Goal: Task Accomplishment & Management: Manage account settings

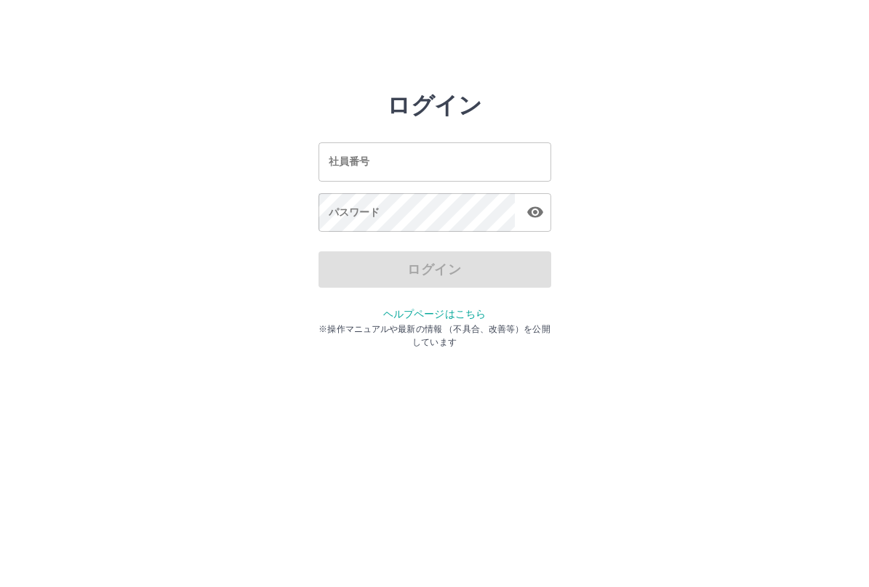
click at [421, 161] on input "社員番号" at bounding box center [434, 161] width 233 height 39
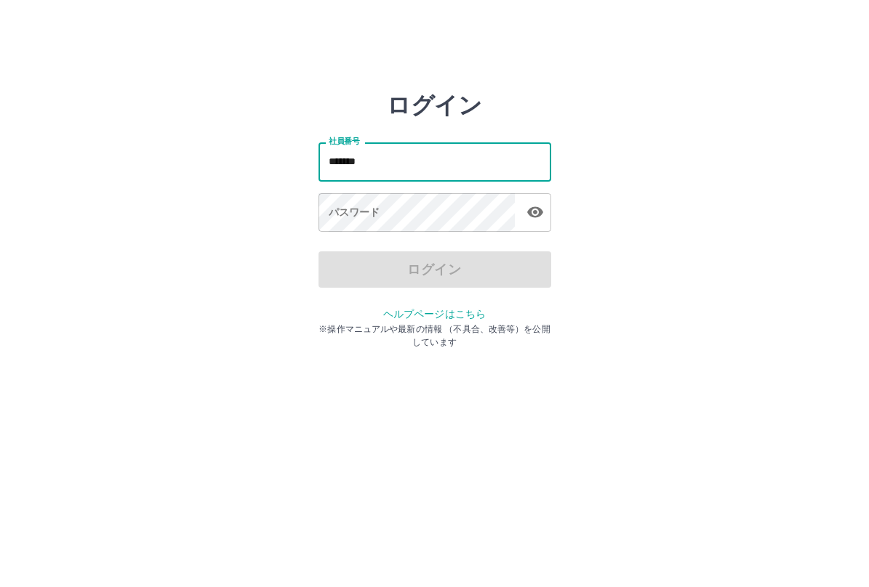
type input "*******"
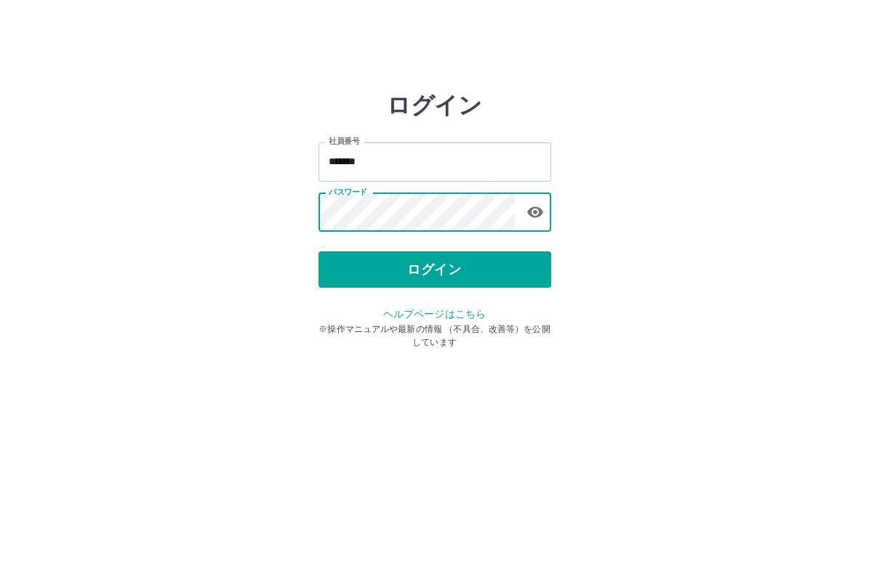
click at [461, 276] on button "ログイン" at bounding box center [434, 270] width 233 height 36
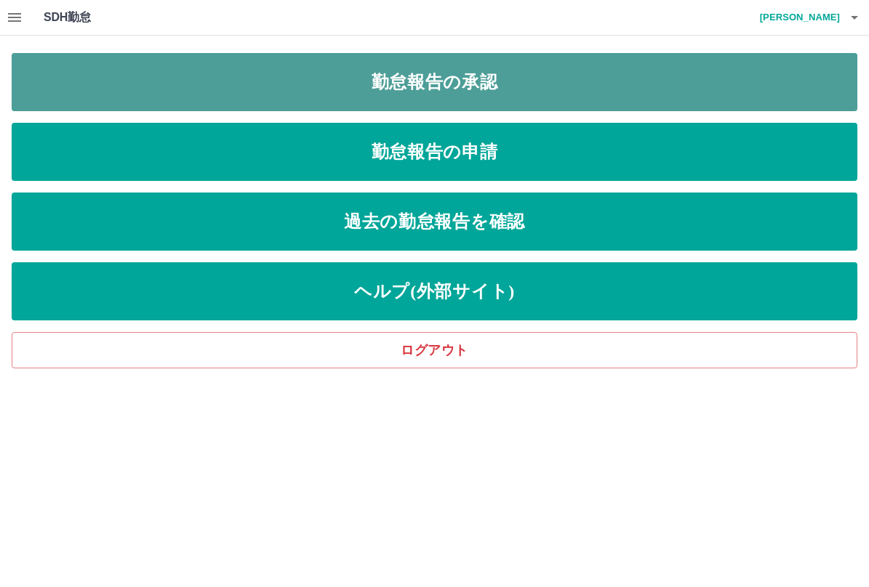
click at [458, 87] on link "勤怠報告の承認" at bounding box center [434, 82] width 845 height 58
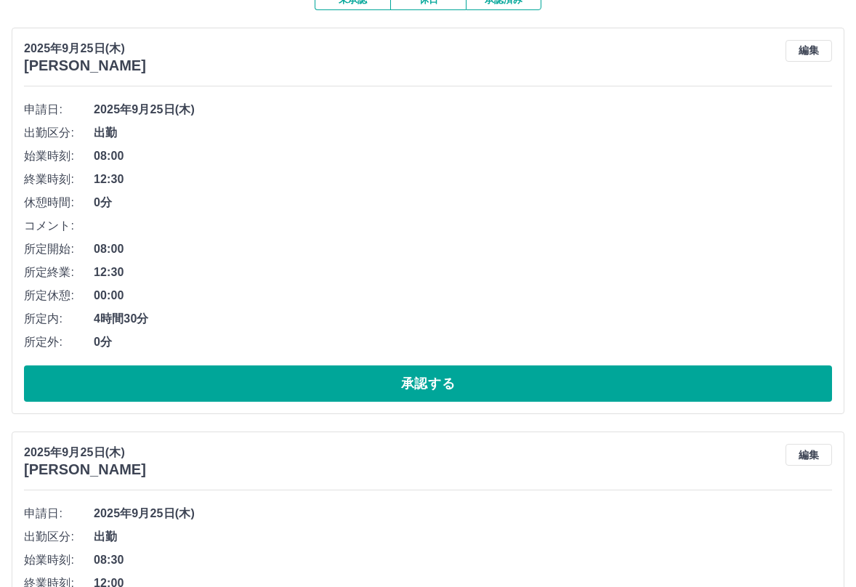
scroll to position [145, 0]
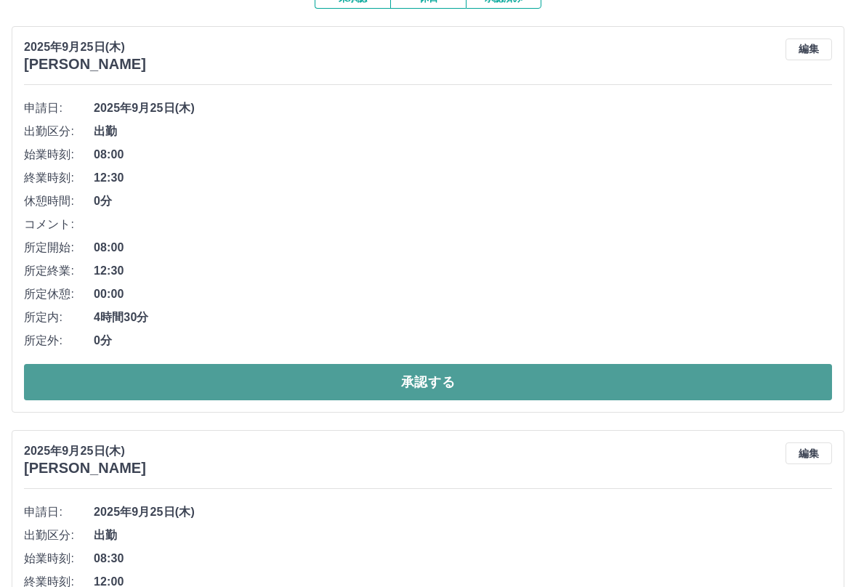
click at [408, 384] on button "承認する" at bounding box center [428, 382] width 808 height 36
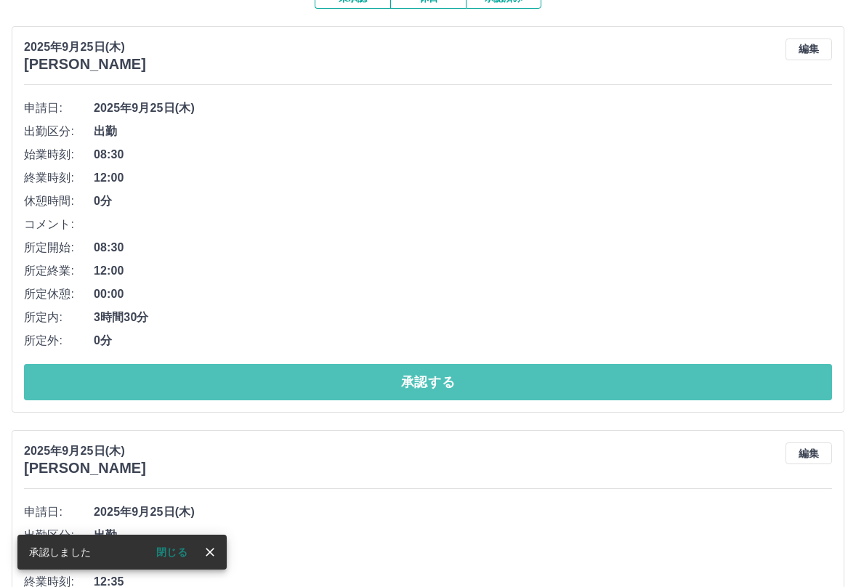
click at [407, 383] on button "承認する" at bounding box center [428, 382] width 808 height 36
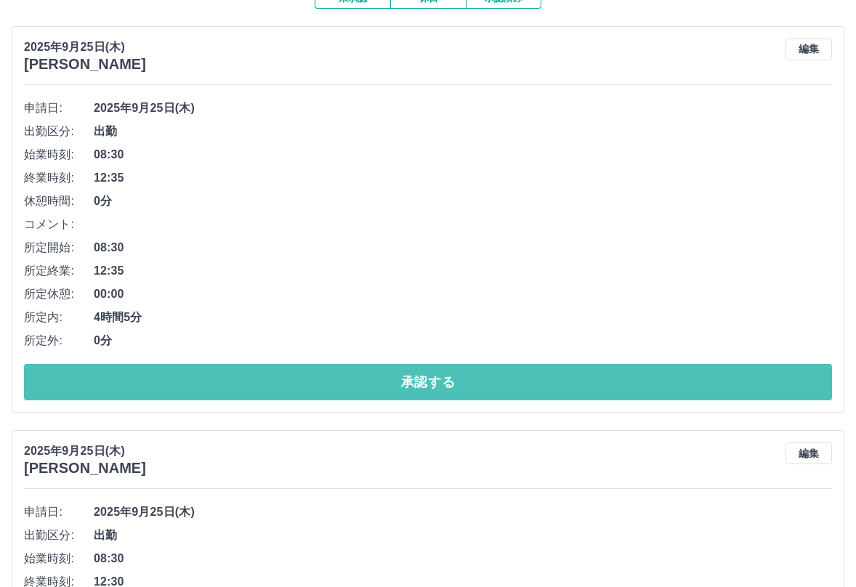
click at [407, 383] on button "承認する" at bounding box center [428, 382] width 808 height 36
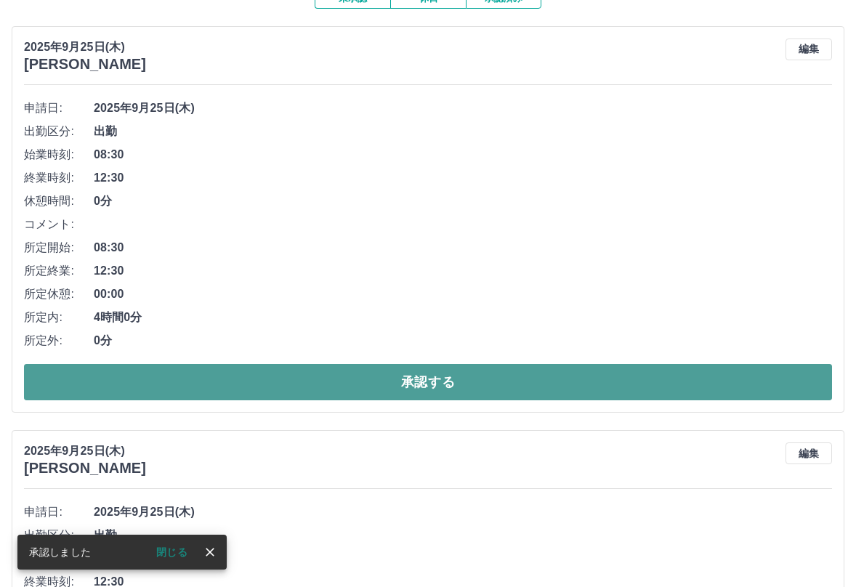
click at [411, 382] on button "承認する" at bounding box center [428, 382] width 808 height 36
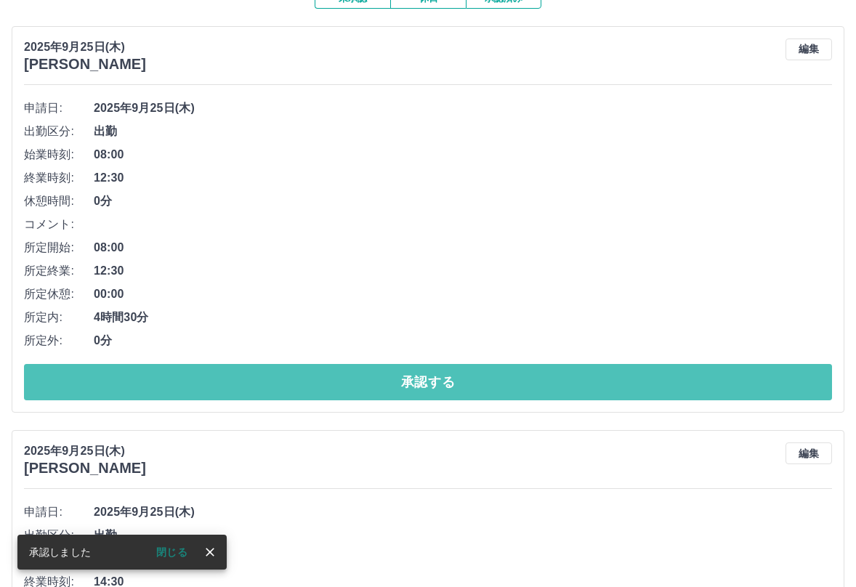
click at [411, 382] on button "承認する" at bounding box center [428, 382] width 808 height 36
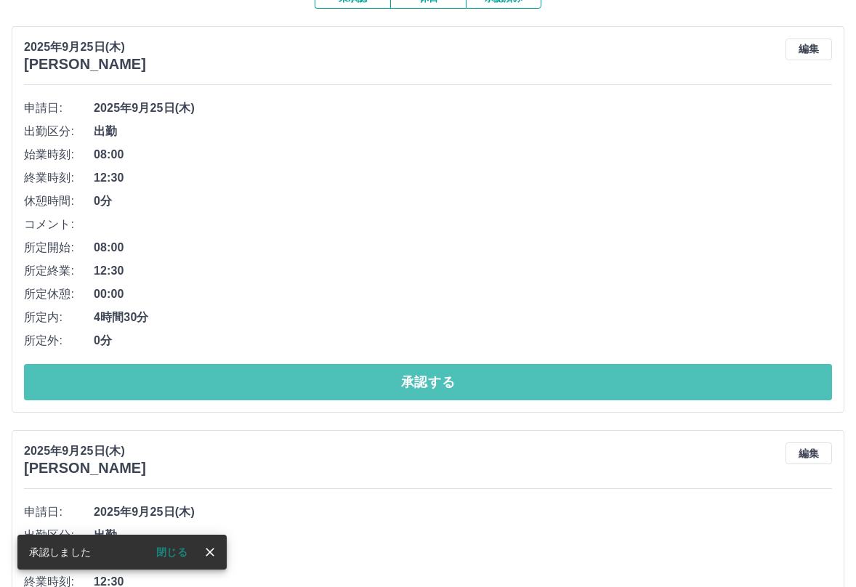
click at [411, 382] on button "承認する" at bounding box center [428, 382] width 808 height 36
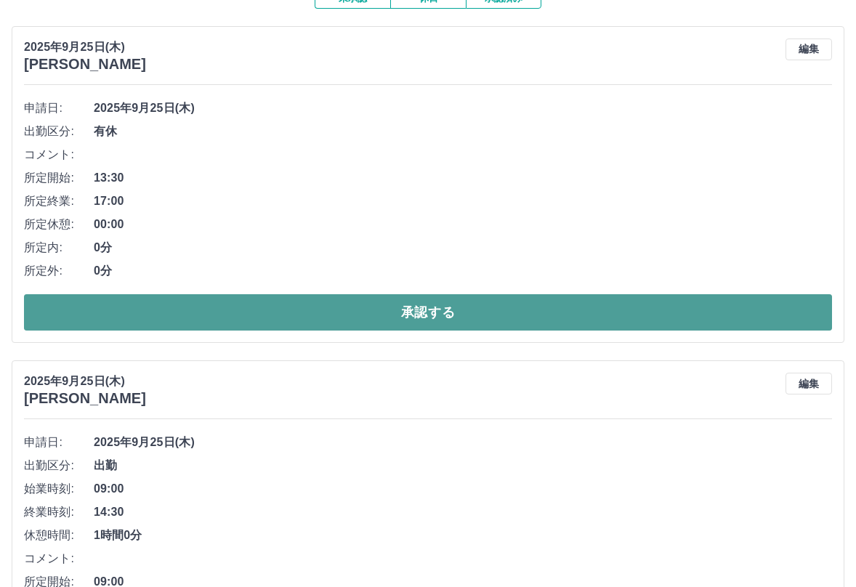
click at [442, 312] on button "承認する" at bounding box center [428, 312] width 808 height 36
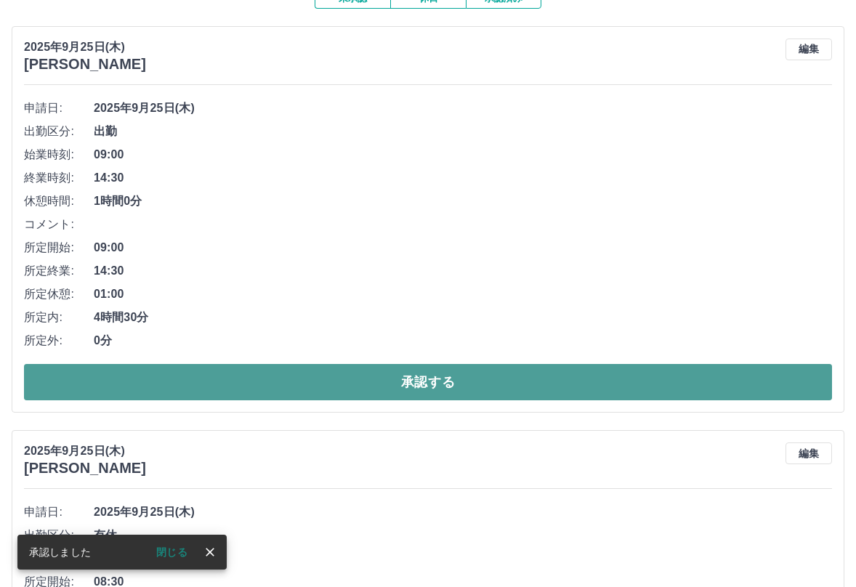
click at [409, 381] on button "承認する" at bounding box center [428, 382] width 808 height 36
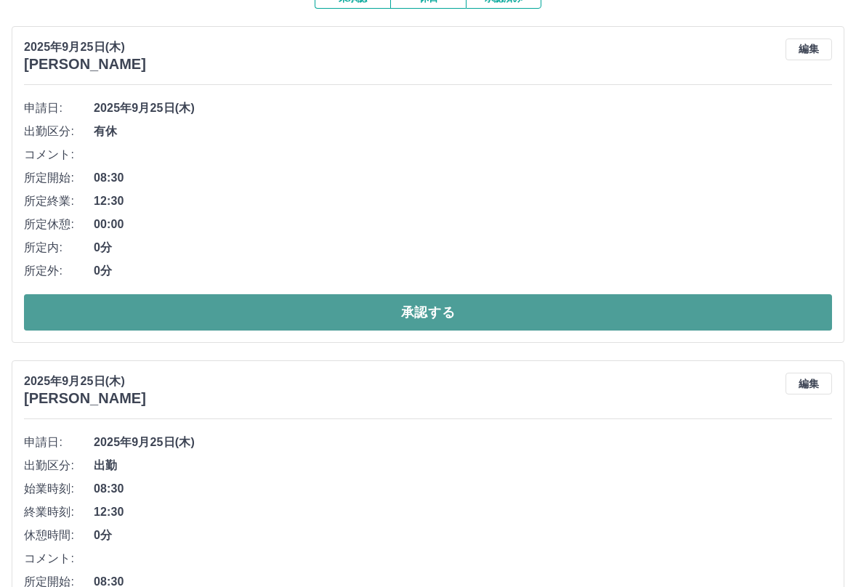
click at [427, 312] on button "承認する" at bounding box center [428, 312] width 808 height 36
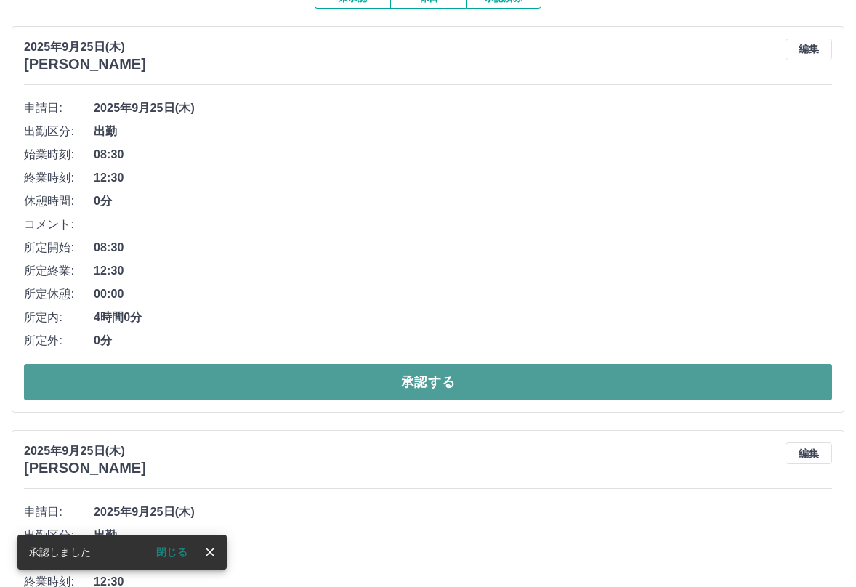
click at [422, 379] on button "承認する" at bounding box center [428, 382] width 808 height 36
click at [418, 376] on button "承認する" at bounding box center [428, 382] width 808 height 36
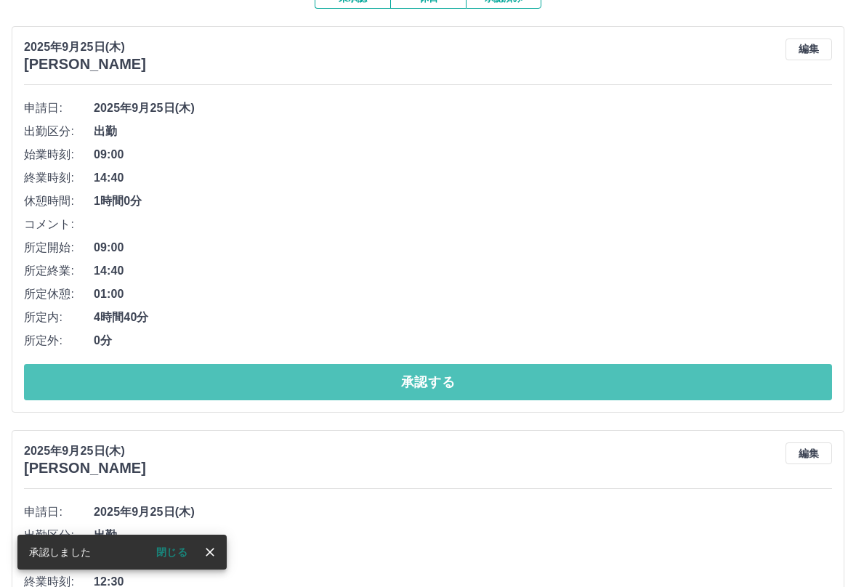
click at [418, 375] on button "承認する" at bounding box center [428, 382] width 808 height 36
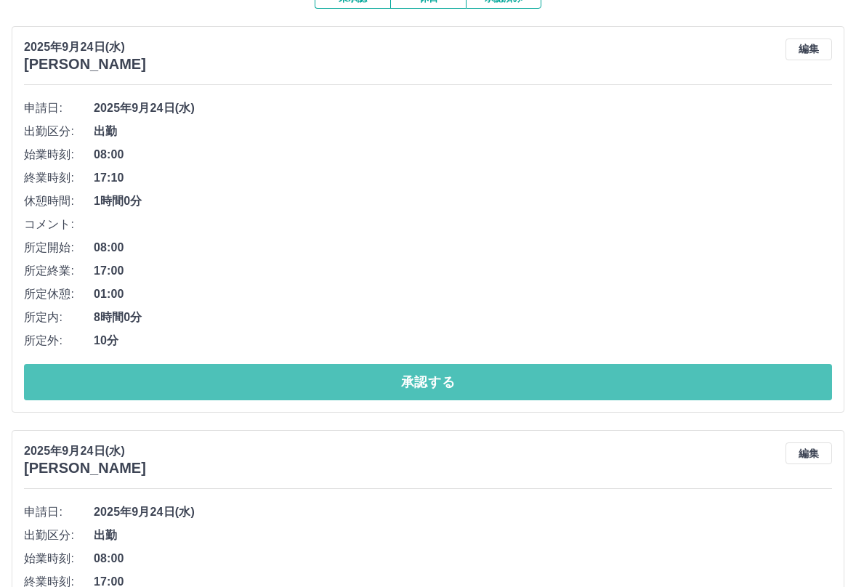
click at [418, 376] on button "承認する" at bounding box center [428, 382] width 808 height 36
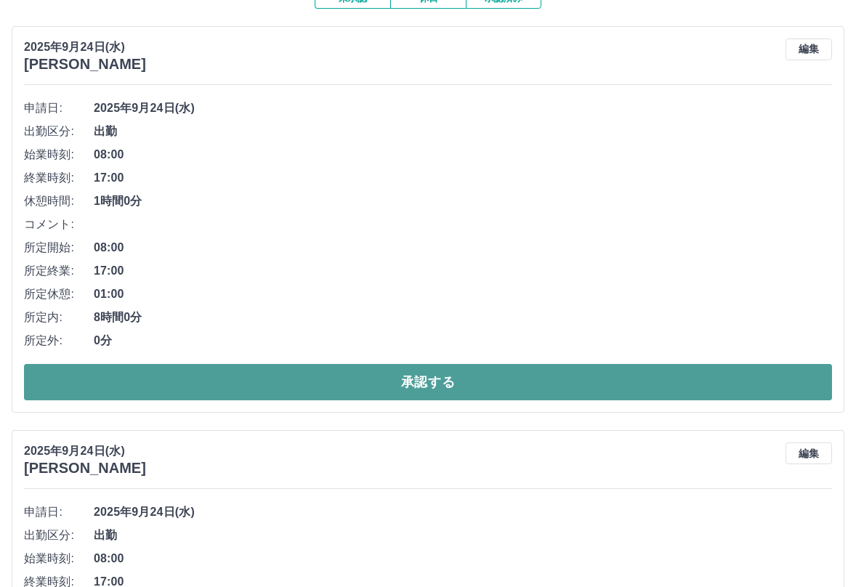
click at [420, 380] on button "承認する" at bounding box center [428, 382] width 808 height 36
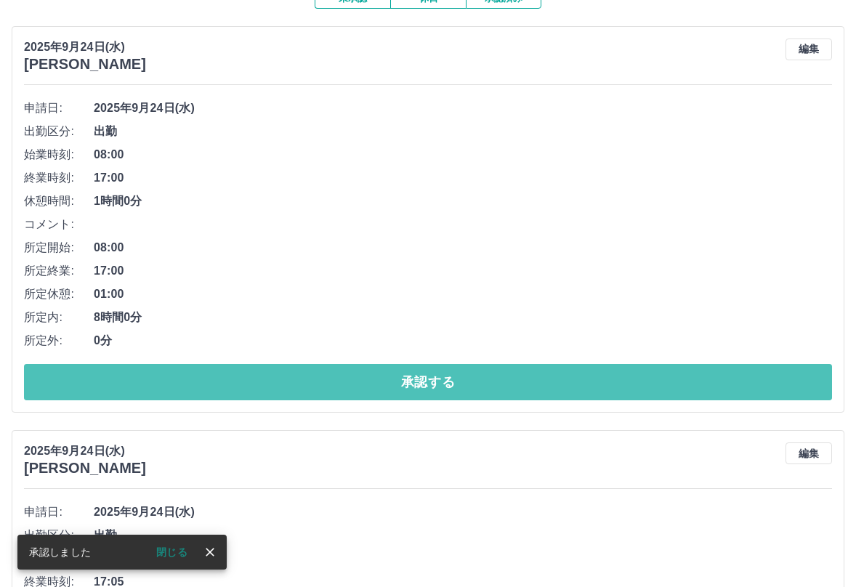
click at [420, 380] on button "承認する" at bounding box center [428, 382] width 808 height 36
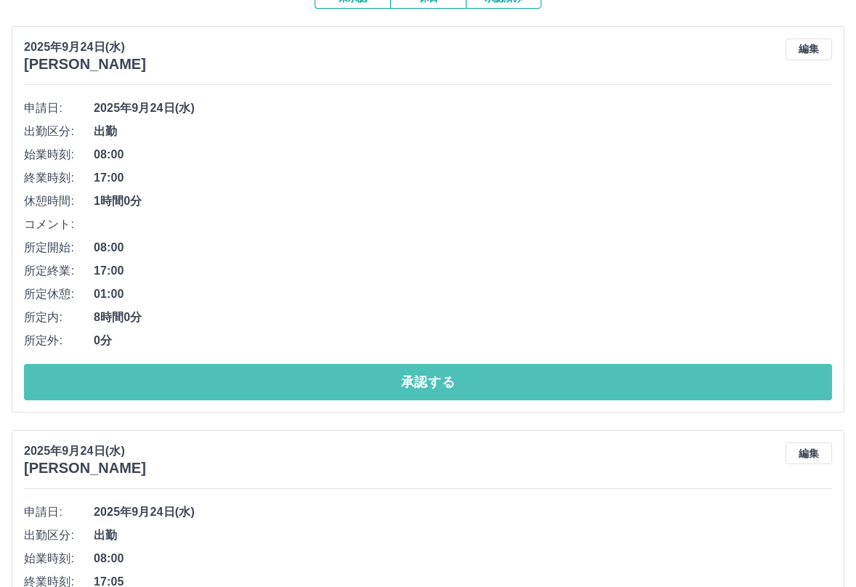
click at [420, 380] on button "承認する" at bounding box center [428, 382] width 808 height 36
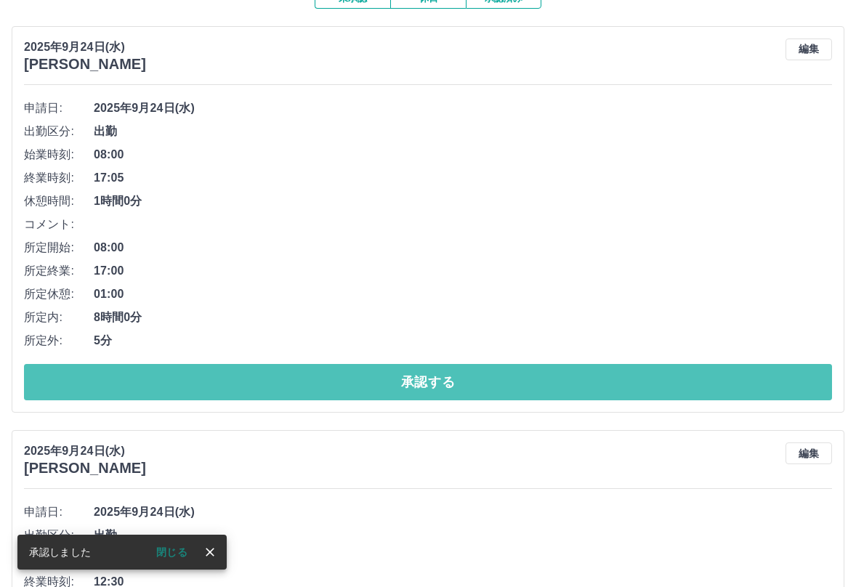
click at [420, 380] on button "承認する" at bounding box center [428, 382] width 808 height 36
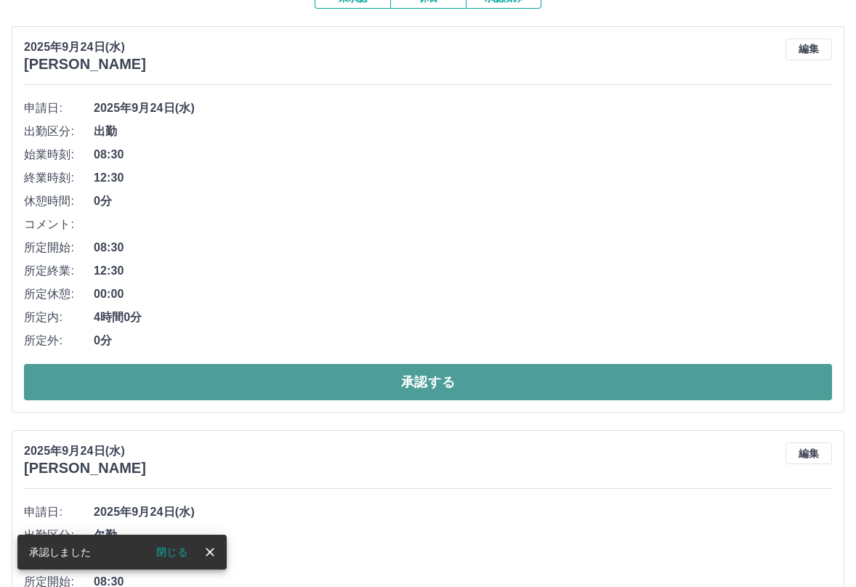
click at [420, 379] on button "承認する" at bounding box center [428, 382] width 808 height 36
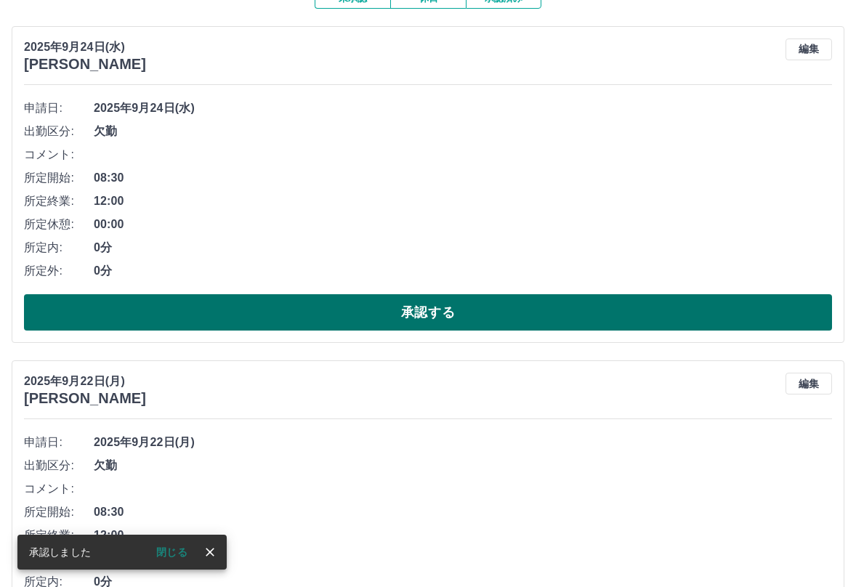
click at [431, 302] on button "承認する" at bounding box center [428, 312] width 808 height 36
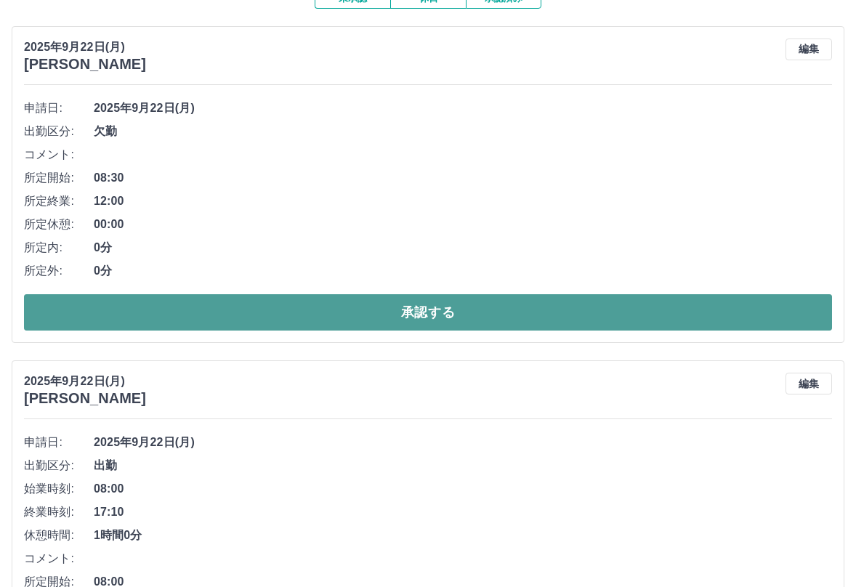
click at [419, 310] on button "承認する" at bounding box center [428, 312] width 808 height 36
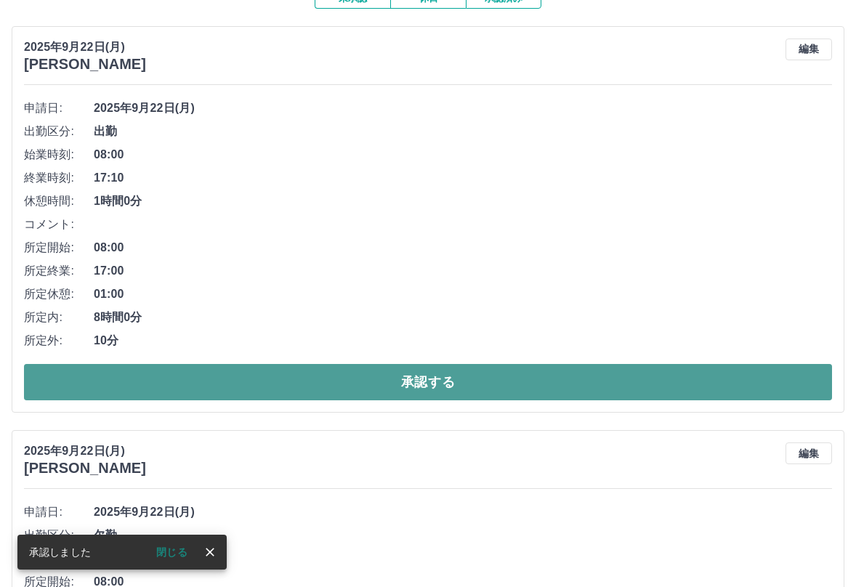
click at [423, 368] on button "承認する" at bounding box center [428, 382] width 808 height 36
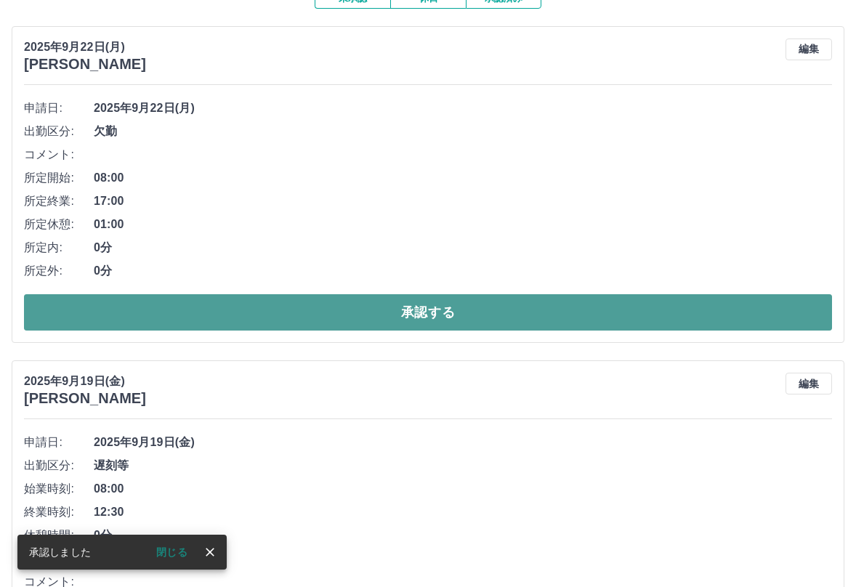
click at [424, 310] on button "承認する" at bounding box center [428, 312] width 808 height 36
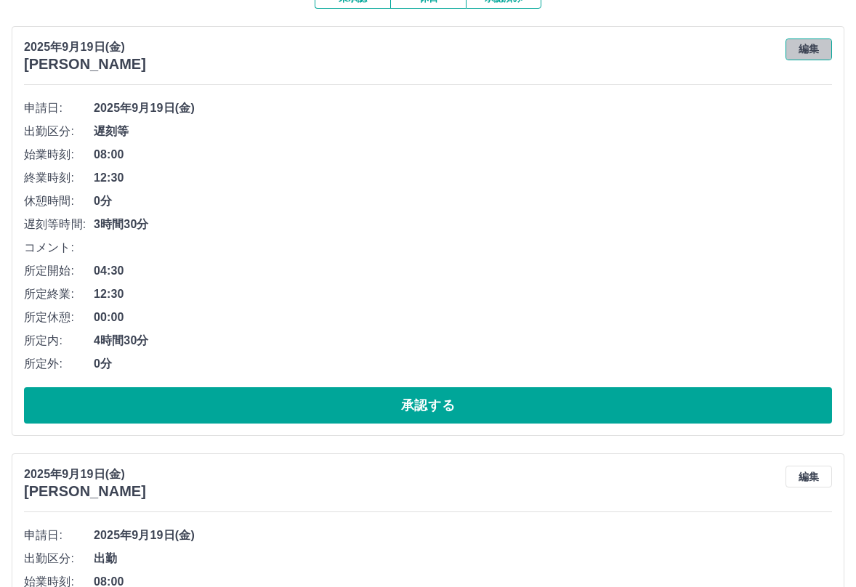
click at [811, 51] on button "編集" at bounding box center [809, 50] width 47 height 22
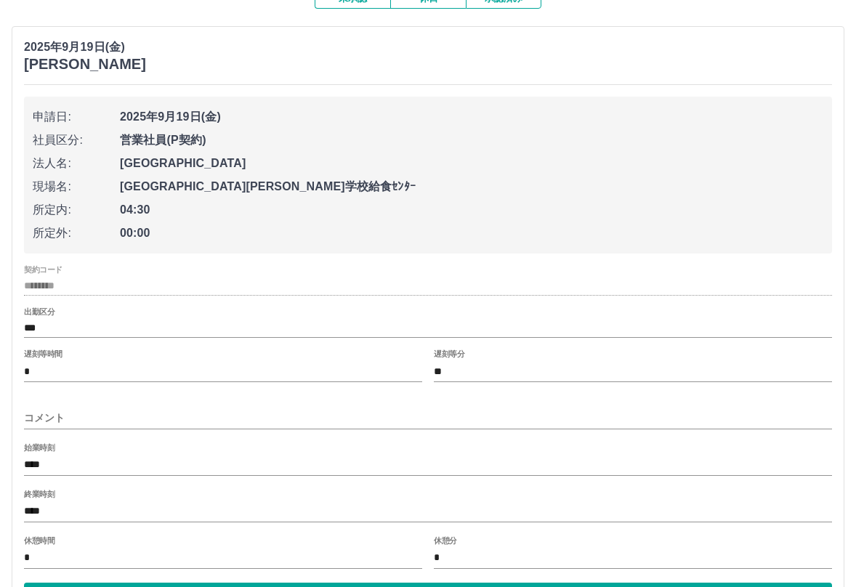
click at [44, 513] on input "****" at bounding box center [428, 512] width 808 height 21
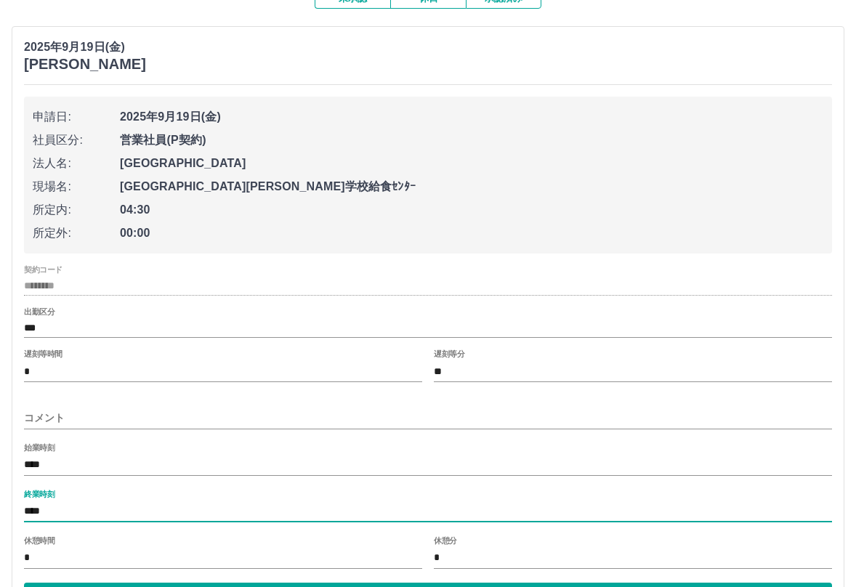
click at [44, 512] on input "****" at bounding box center [428, 512] width 808 height 21
type input "****"
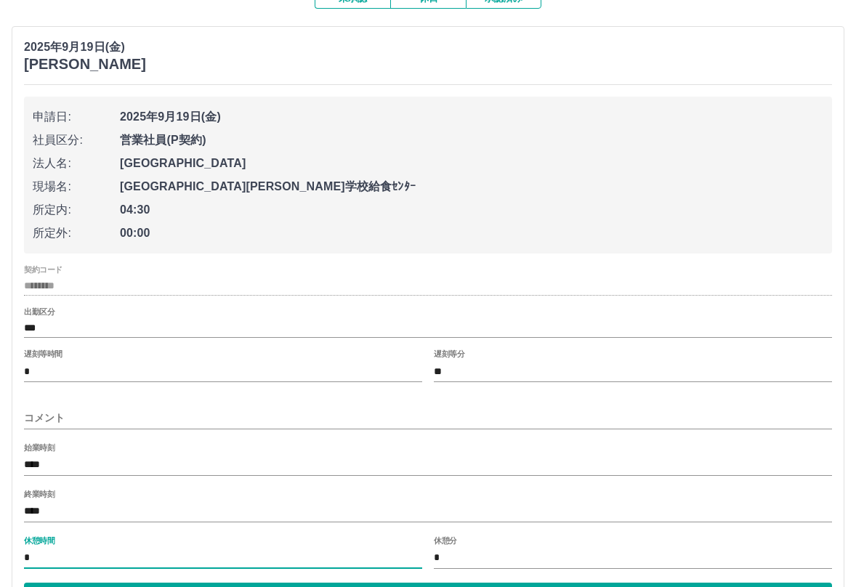
click at [27, 560] on input "*" at bounding box center [223, 558] width 398 height 21
click at [25, 561] on input "*" at bounding box center [223, 558] width 398 height 21
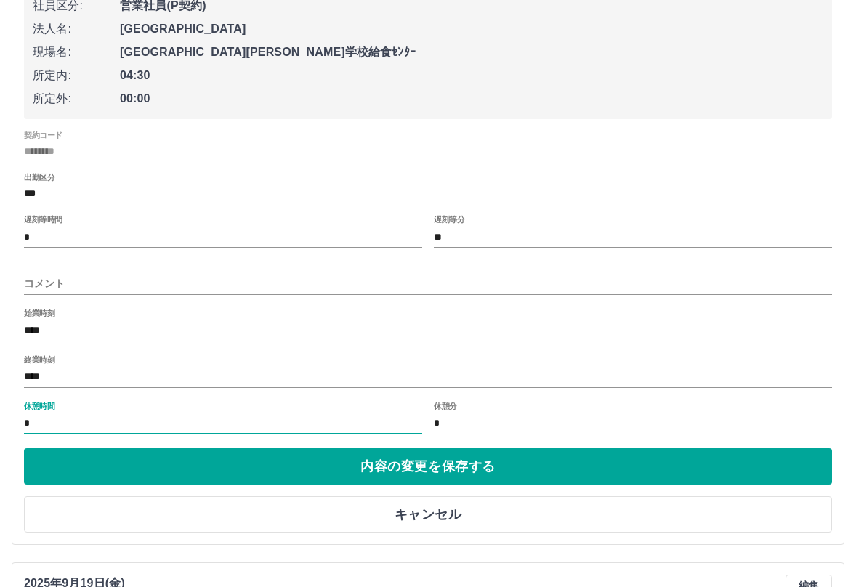
scroll to position [291, 0]
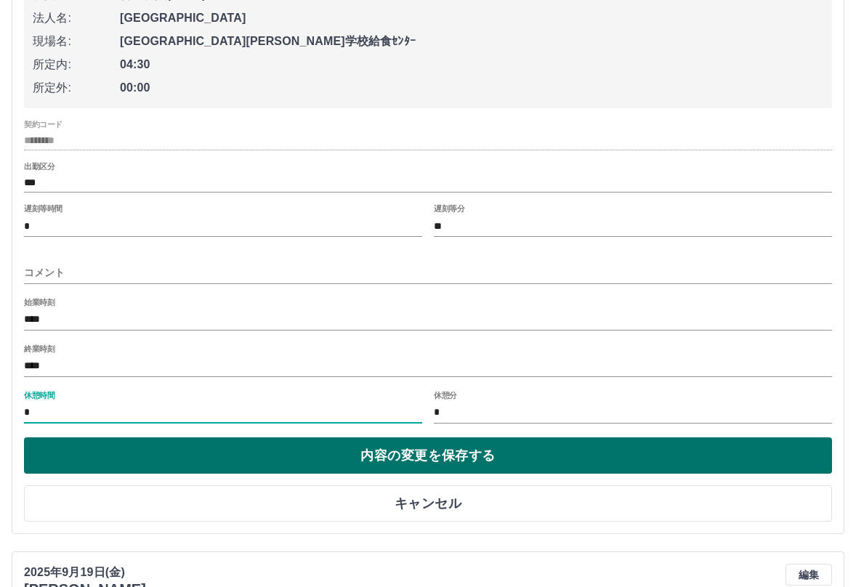
type input "*"
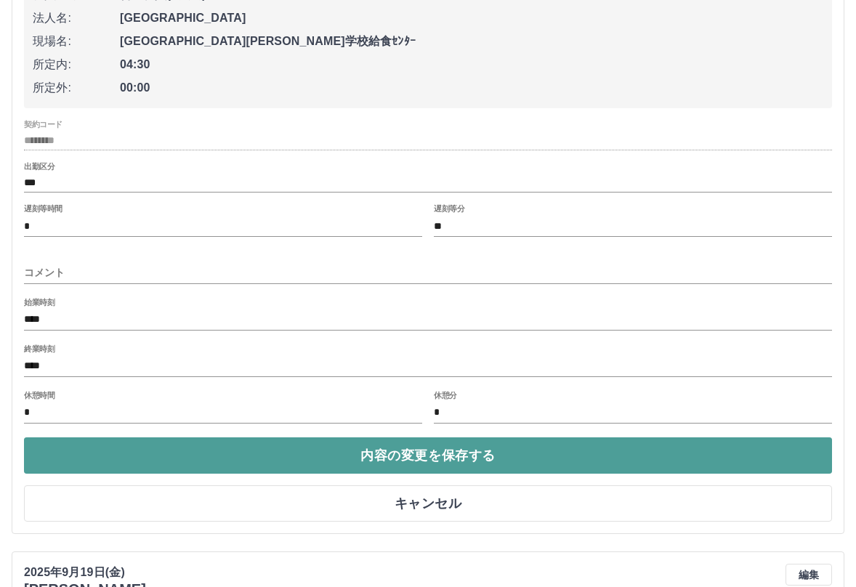
click at [398, 459] on button "内容の変更を保存する" at bounding box center [428, 456] width 808 height 36
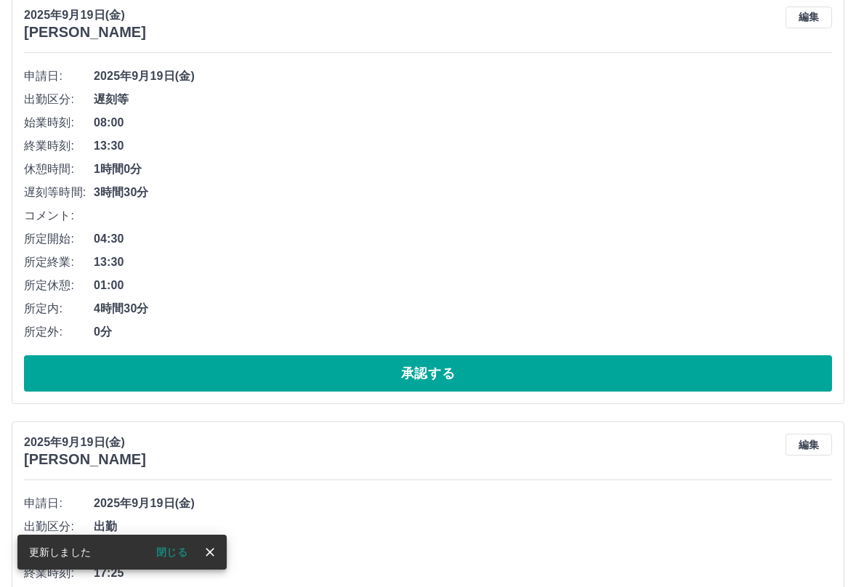
scroll to position [145, 0]
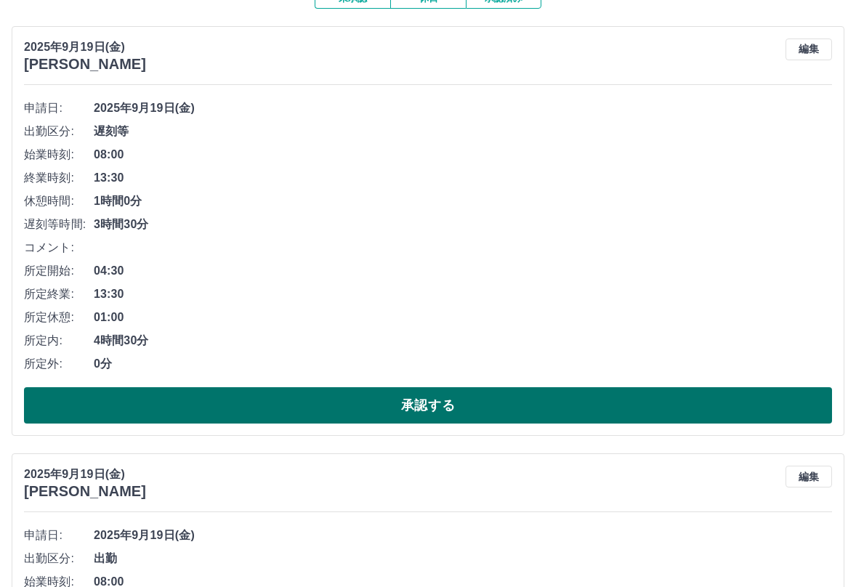
click at [430, 409] on button "承認する" at bounding box center [428, 405] width 808 height 36
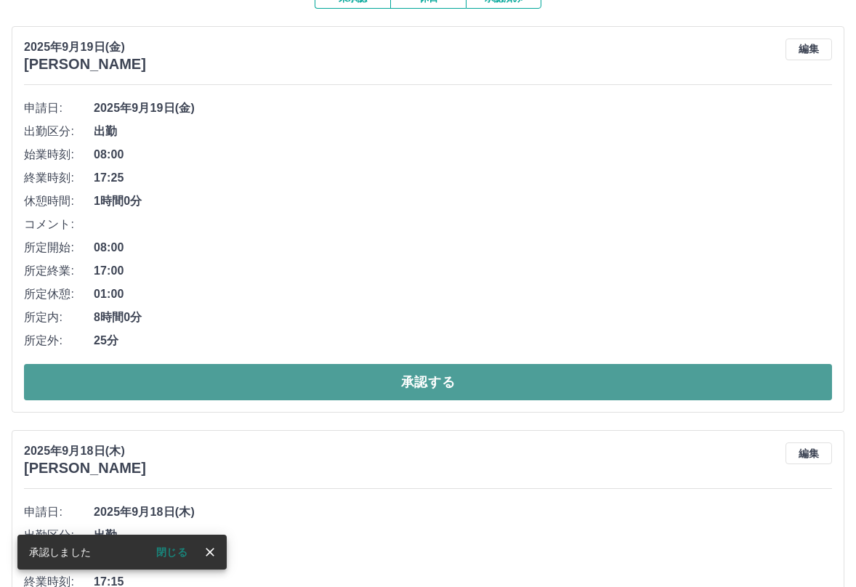
click at [429, 387] on button "承認する" at bounding box center [428, 382] width 808 height 36
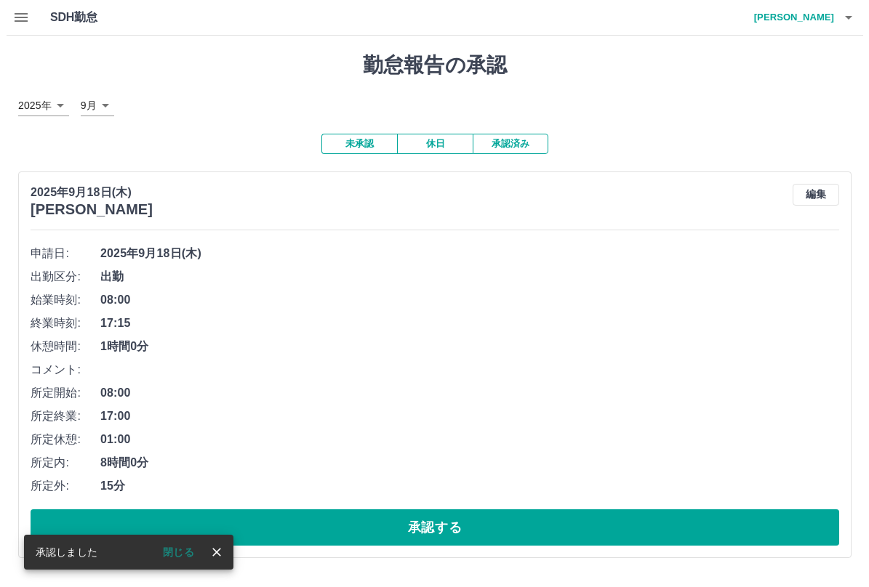
scroll to position [0, 0]
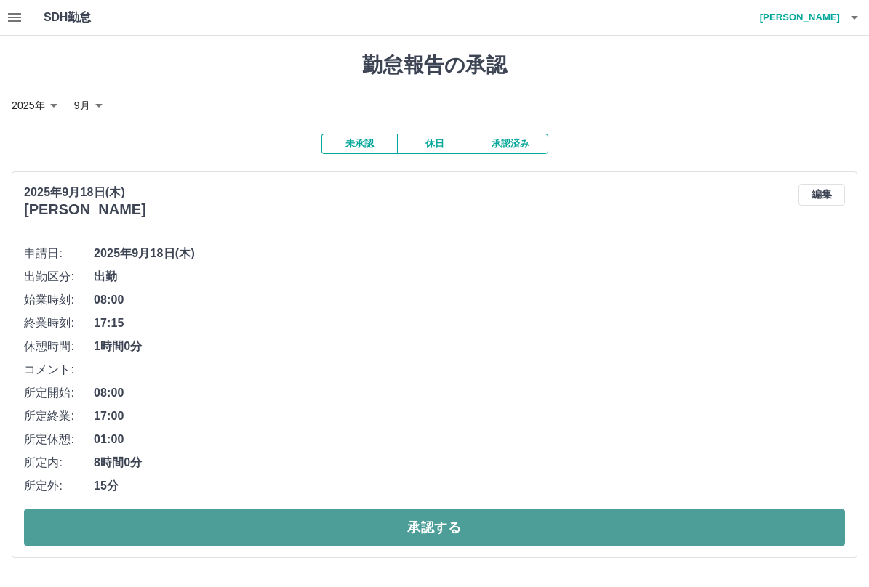
click at [440, 526] on button "承認する" at bounding box center [434, 528] width 821 height 36
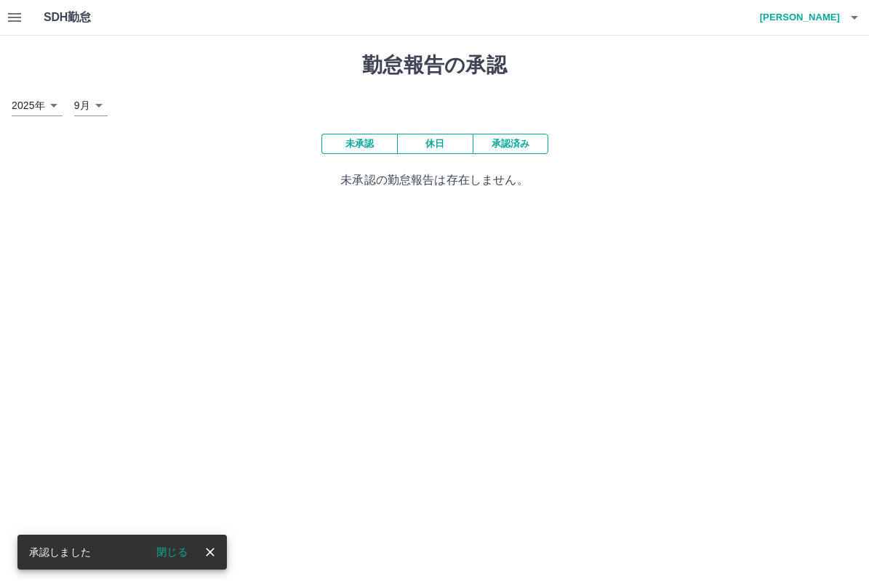
click at [856, 13] on icon "button" at bounding box center [853, 17] width 17 height 17
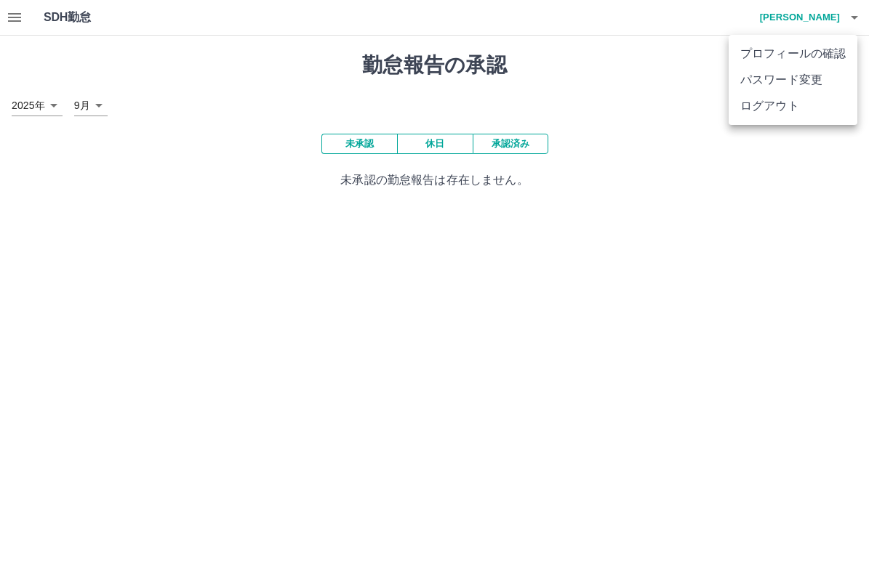
click at [781, 104] on li "ログアウト" at bounding box center [792, 106] width 129 height 26
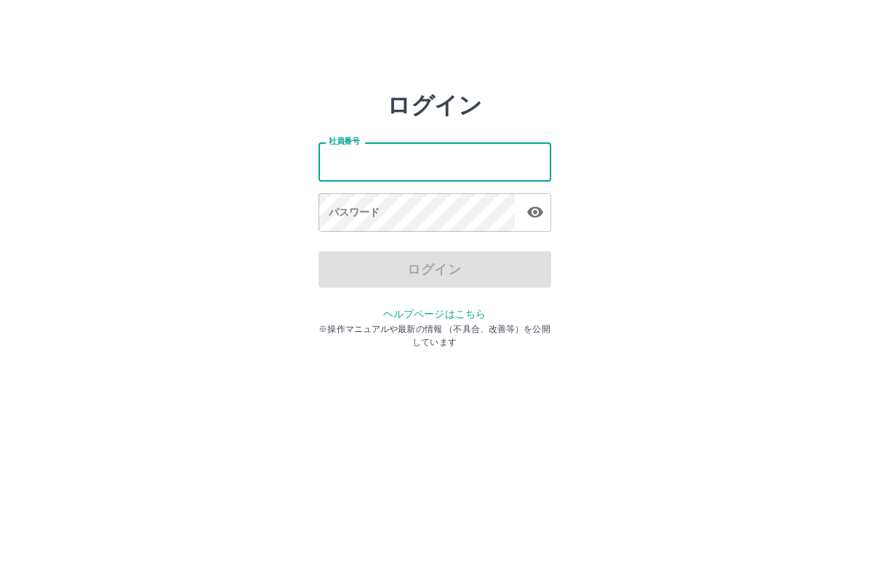
click at [431, 172] on input "社員番号" at bounding box center [434, 161] width 233 height 39
type input "*******"
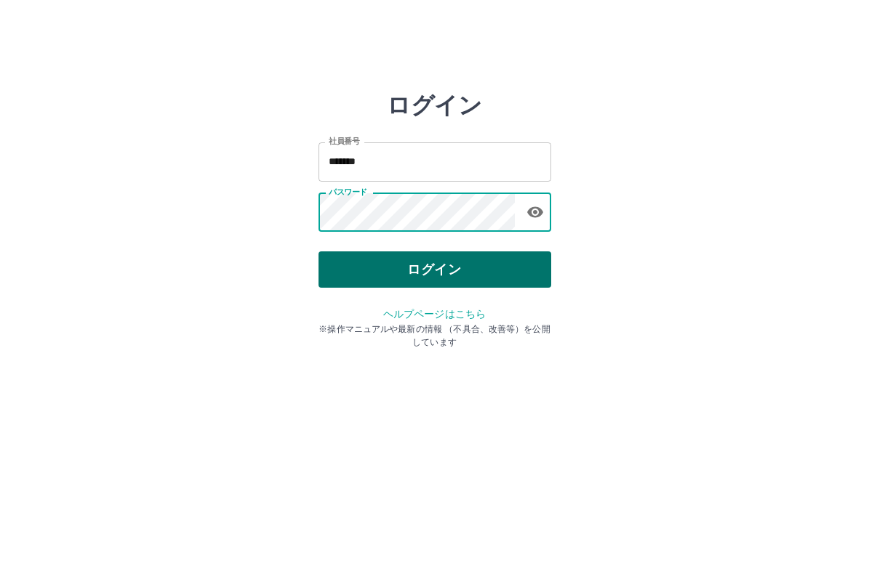
click at [471, 264] on button "ログイン" at bounding box center [434, 270] width 233 height 36
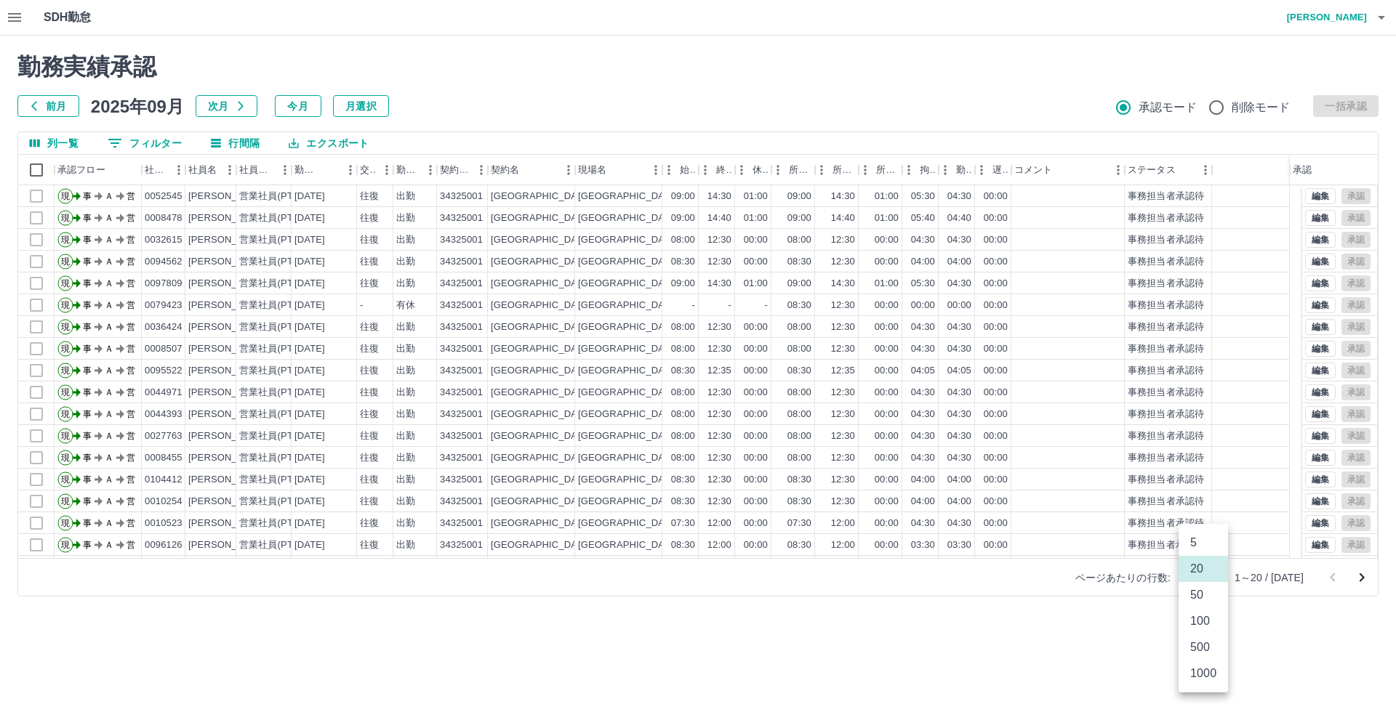
click at [868, 577] on body "SDH勤怠 斉藤　友宏 勤務実績承認 前月 2025年09月 次月 今月 月選択 承認モード 削除モード 一括承認 列一覧 0 フィルター 行間隔 エクスポー…" at bounding box center [698, 307] width 1396 height 614
click at [868, 587] on li "500" at bounding box center [1202, 648] width 49 height 26
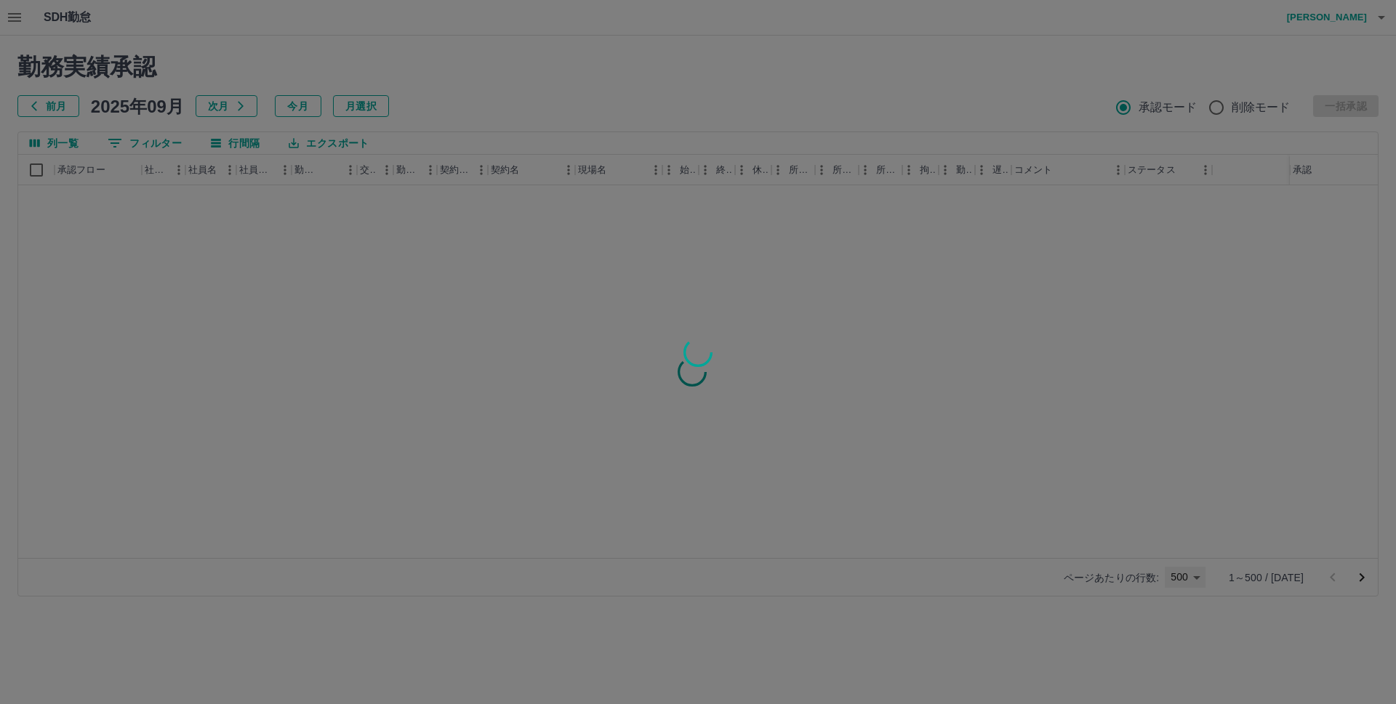
type input "***"
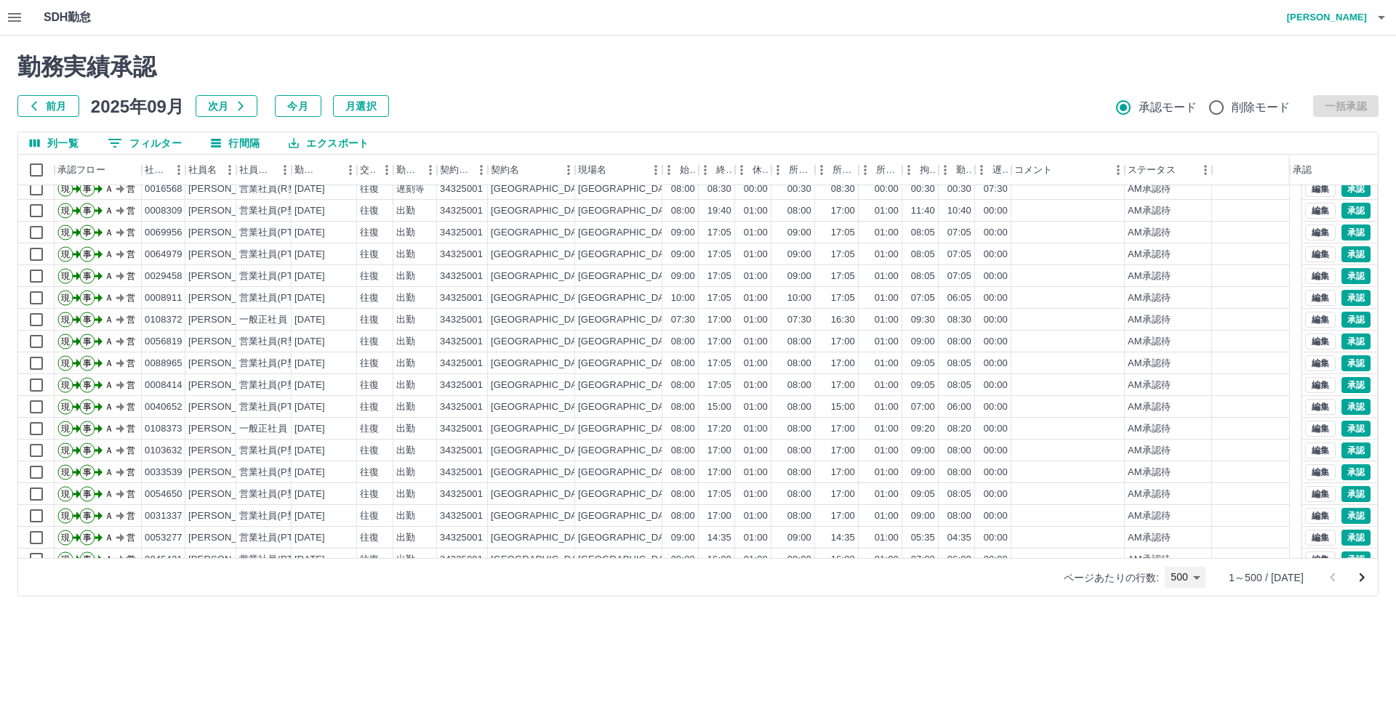
scroll to position [2254, 0]
click at [868, 212] on button "編集" at bounding box center [1320, 211] width 31 height 16
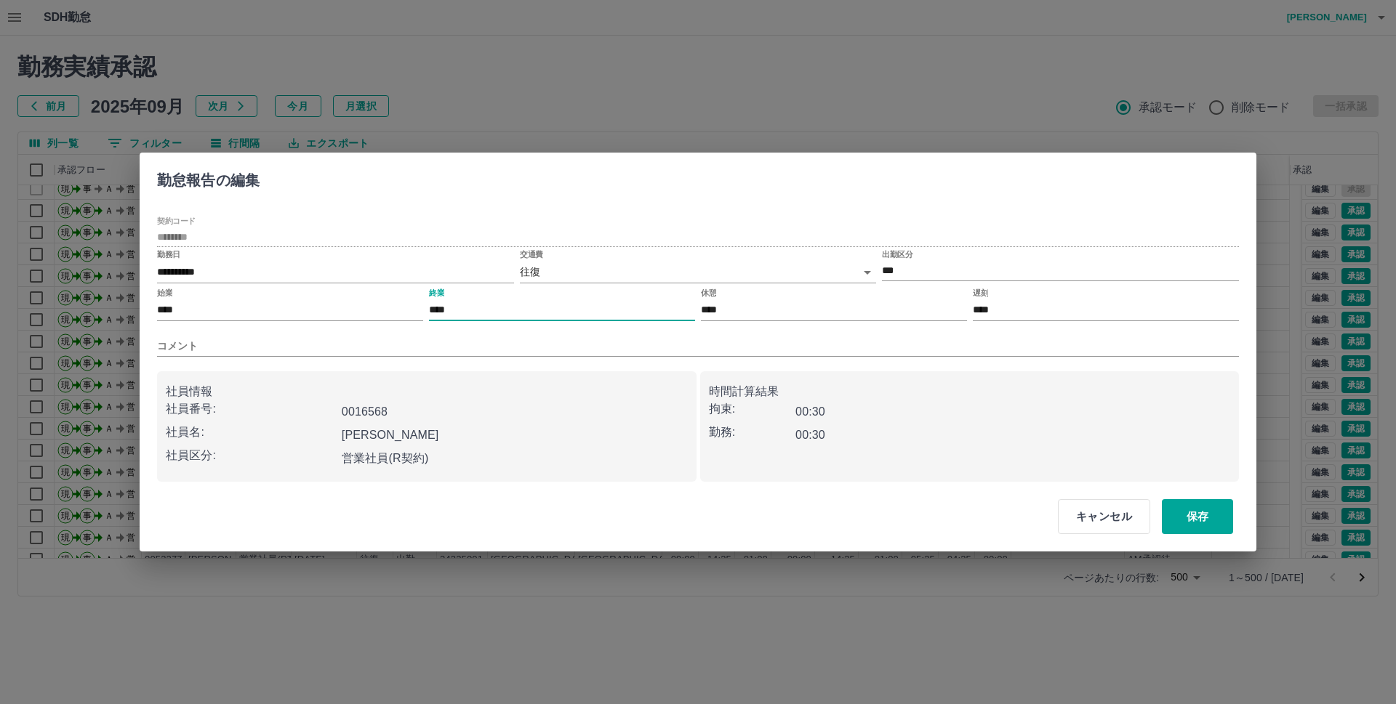
click at [445, 308] on input "****" at bounding box center [562, 310] width 266 height 21
type input "***"
click at [711, 316] on input "****" at bounding box center [834, 310] width 266 height 21
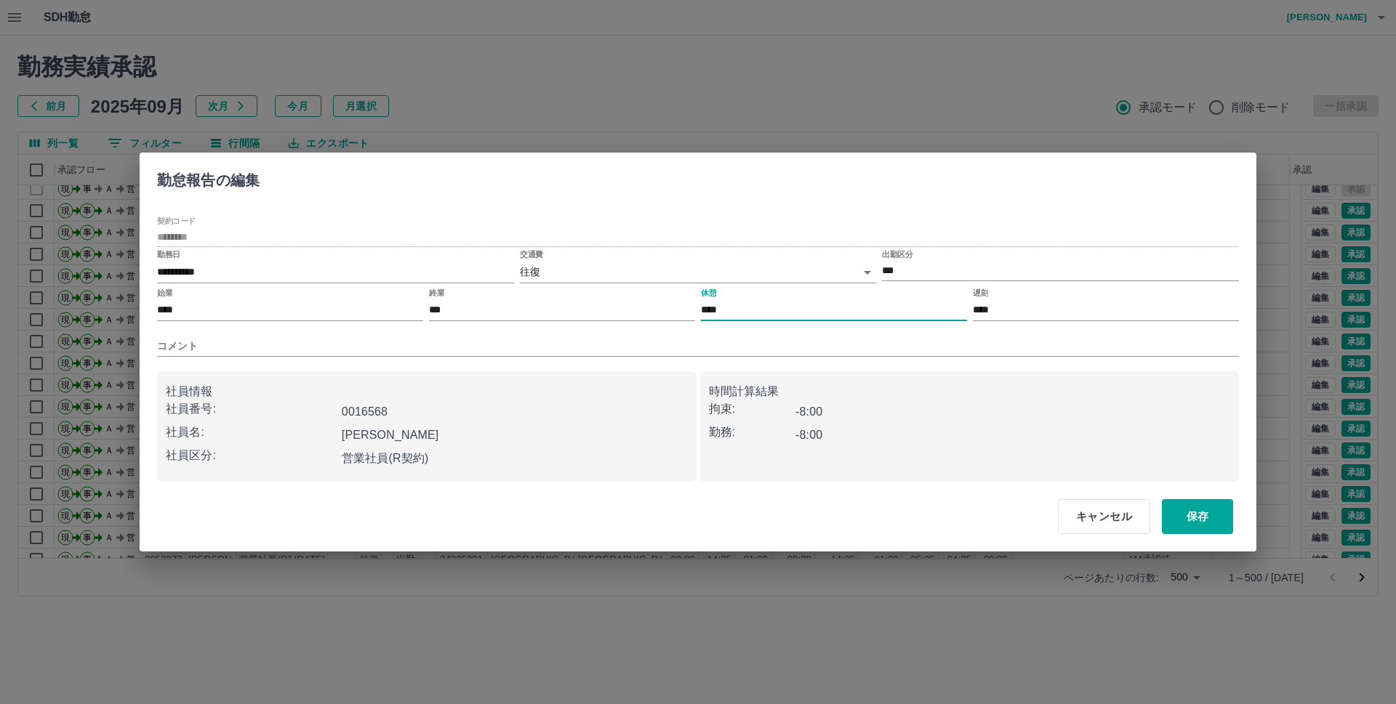
click at [711, 316] on input "****" at bounding box center [834, 310] width 266 height 21
type input "***"
click at [868, 517] on button "保存" at bounding box center [1197, 516] width 71 height 35
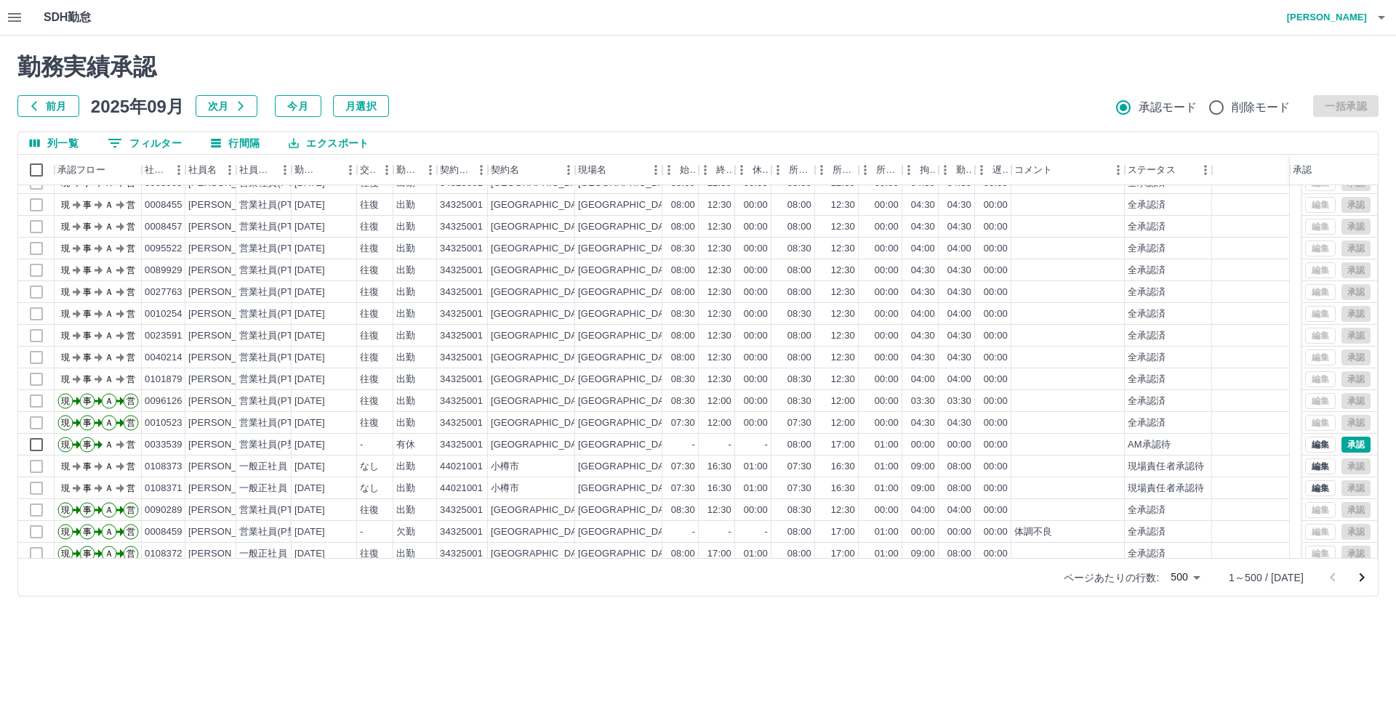
scroll to position [10241, 0]
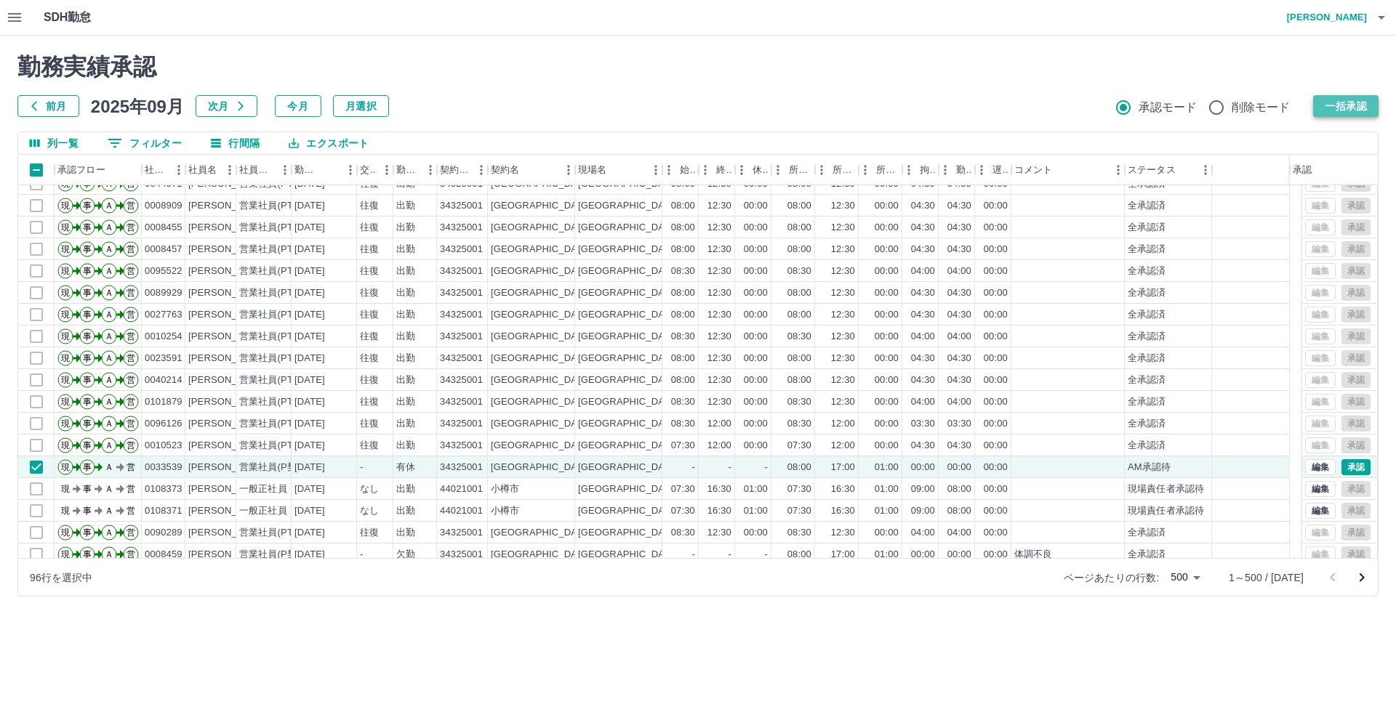
click at [868, 105] on button "一括承認" at bounding box center [1345, 106] width 65 height 22
click at [868, 103] on div at bounding box center [698, 352] width 1396 height 704
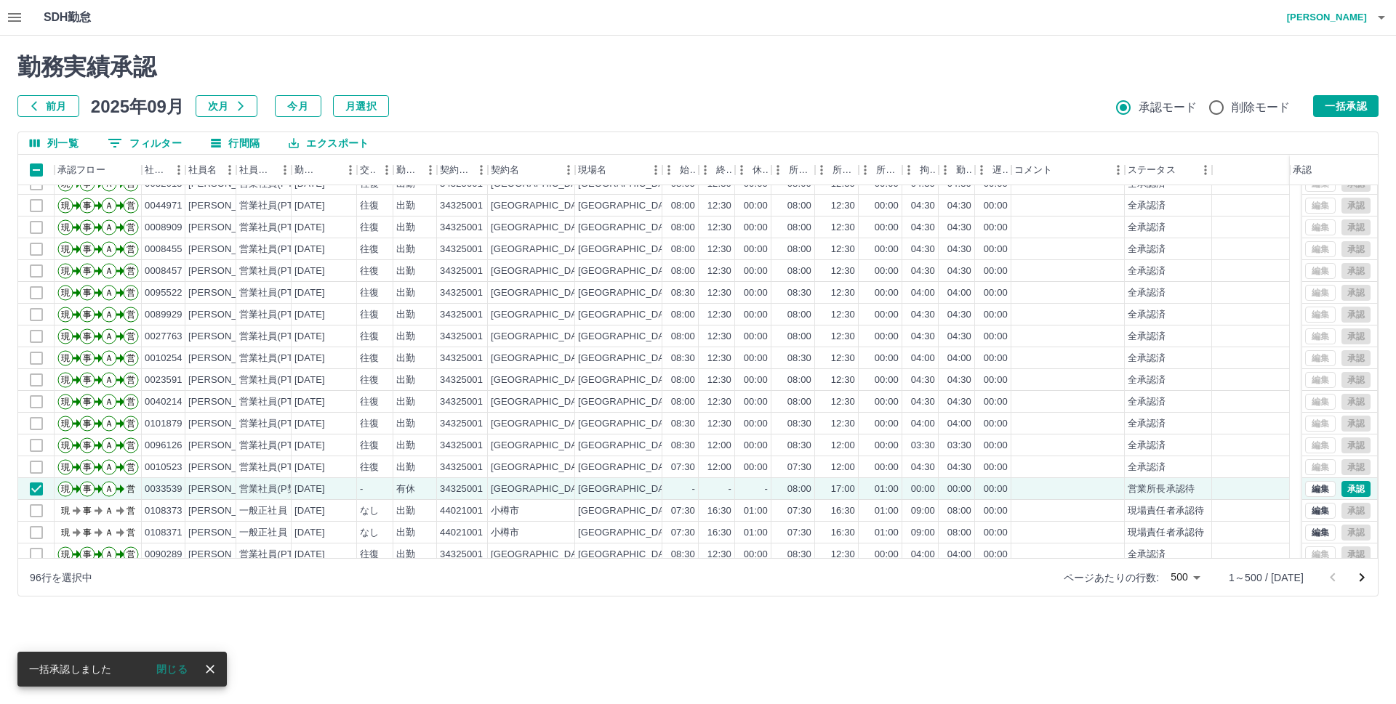
scroll to position [10263, 0]
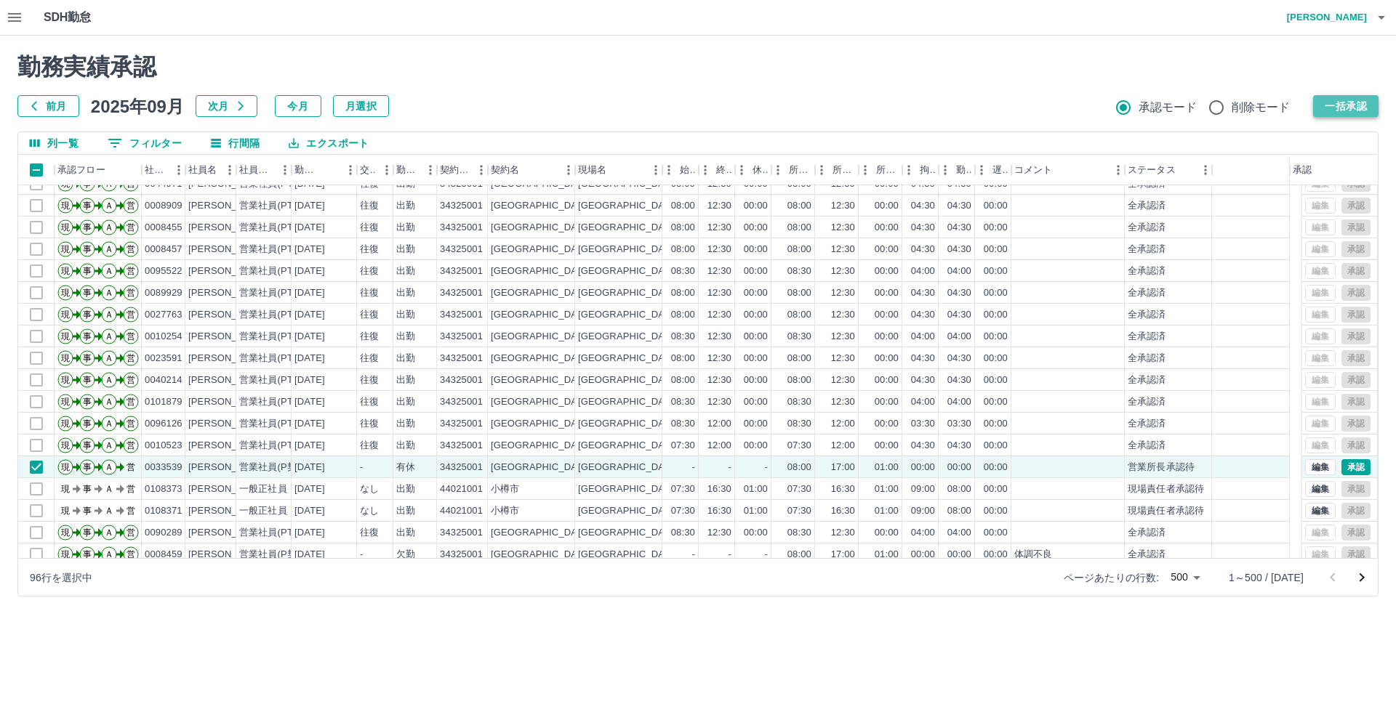
click at [868, 100] on button "一括承認" at bounding box center [1345, 106] width 65 height 22
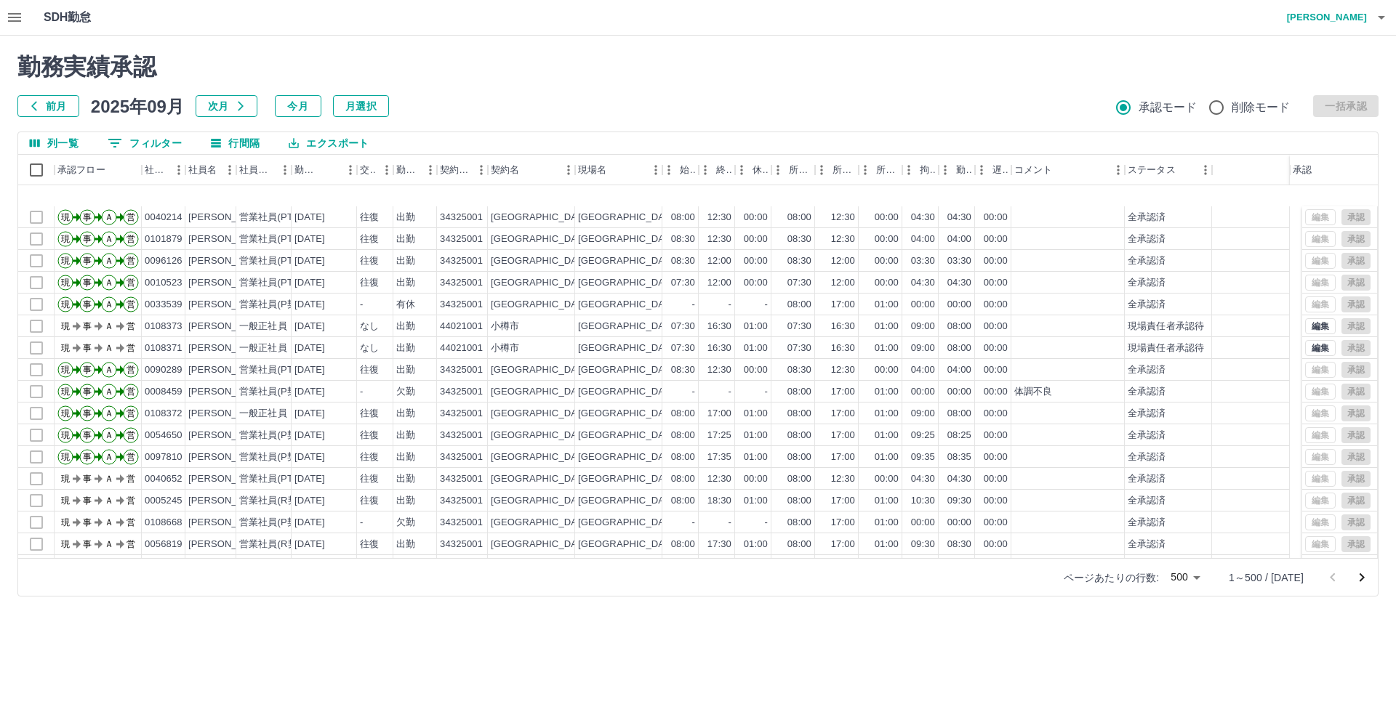
scroll to position [10532, 0]
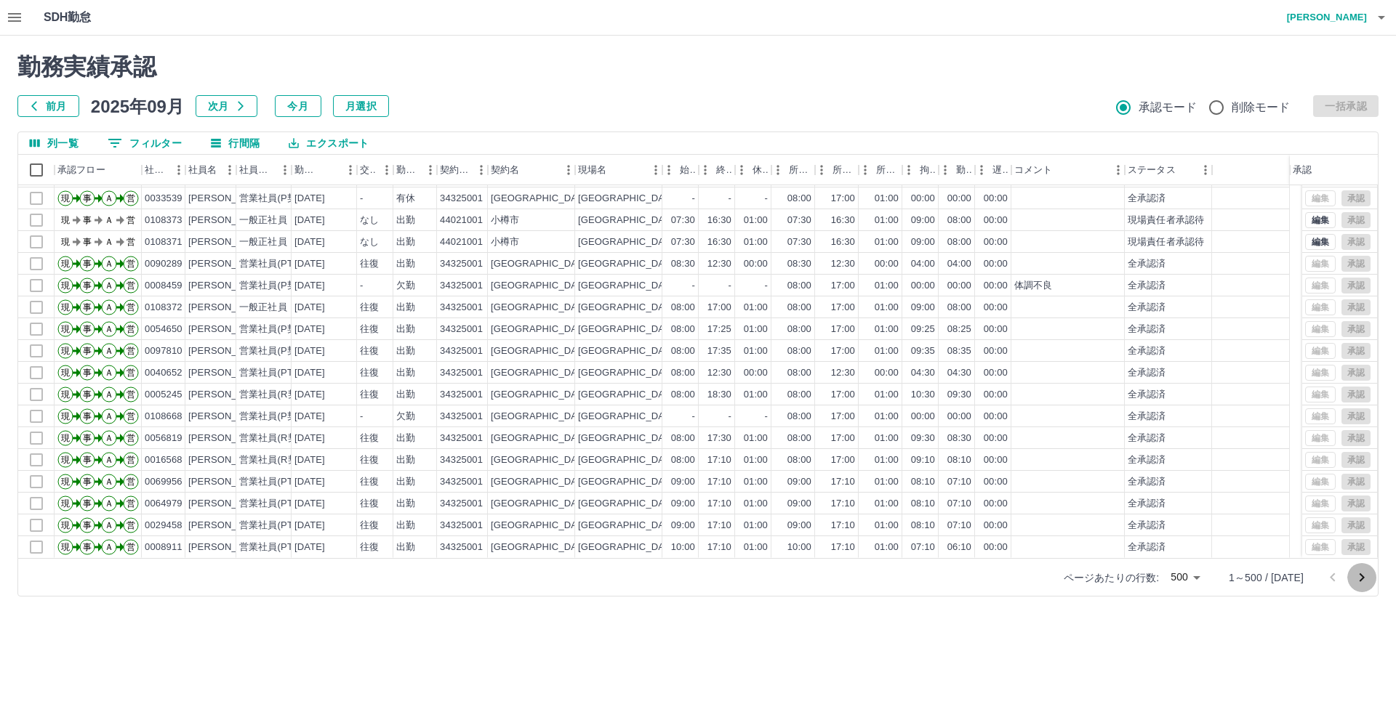
click at [868, 579] on icon "次のページへ" at bounding box center [1361, 577] width 17 height 17
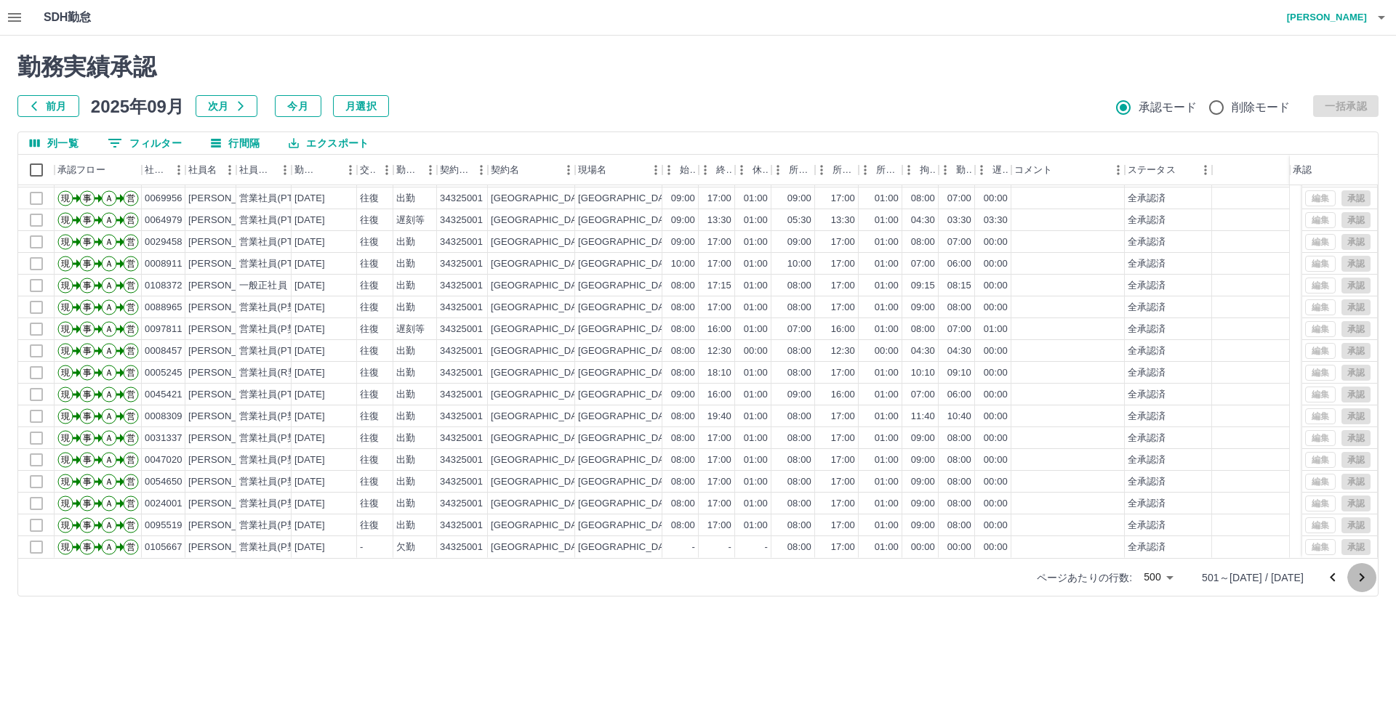
click at [868, 574] on icon "次のページへ" at bounding box center [1361, 577] width 17 height 17
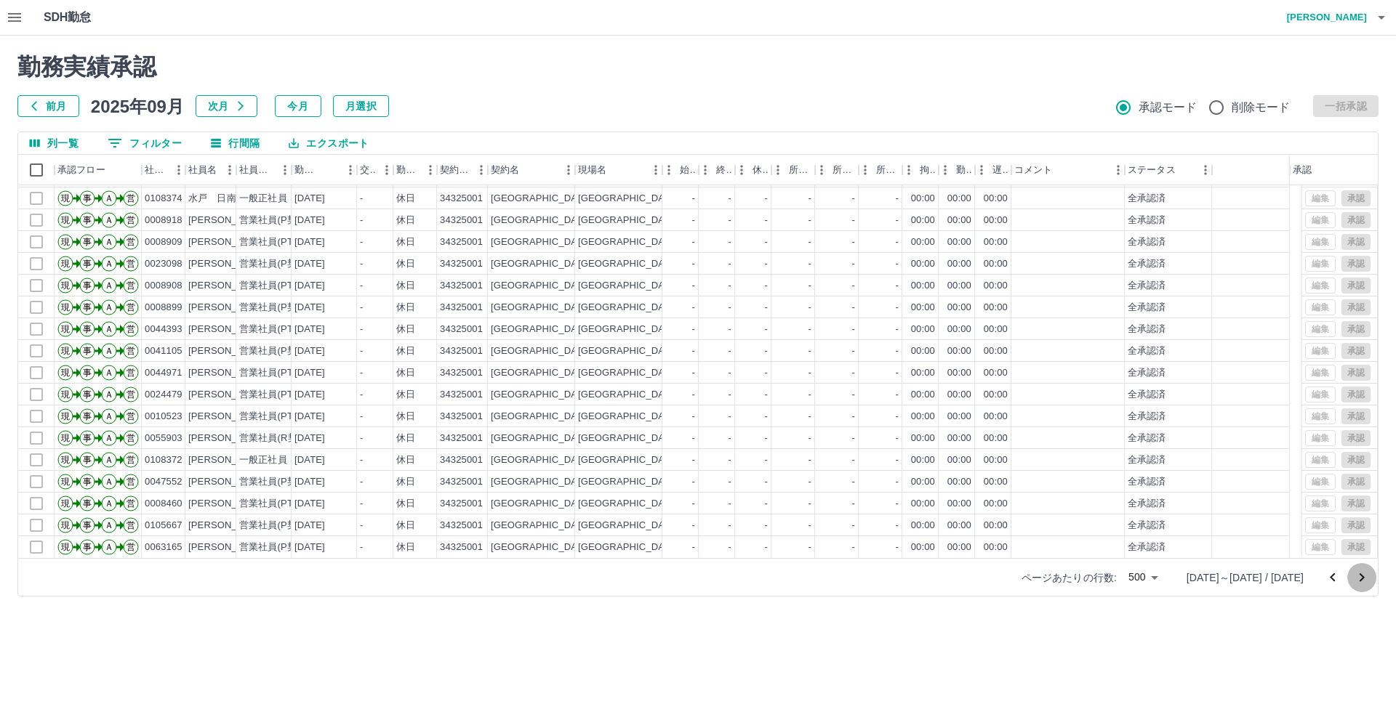
click at [868, 577] on icon "次のページへ" at bounding box center [1361, 577] width 17 height 17
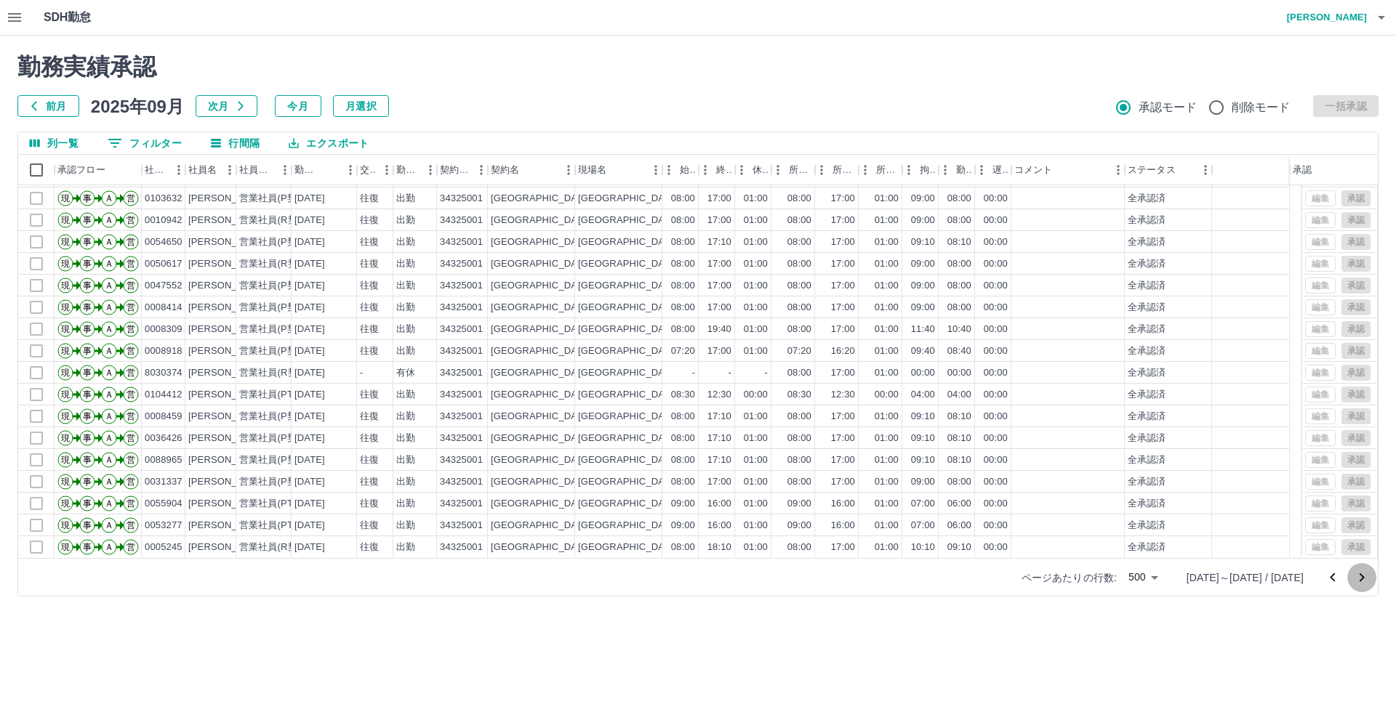
click at [868, 577] on icon "次のページへ" at bounding box center [1361, 577] width 17 height 17
click at [868, 15] on icon "button" at bounding box center [1381, 17] width 17 height 17
click at [868, 111] on li "ログアウト" at bounding box center [1320, 106] width 129 height 26
